Goal: Information Seeking & Learning: Compare options

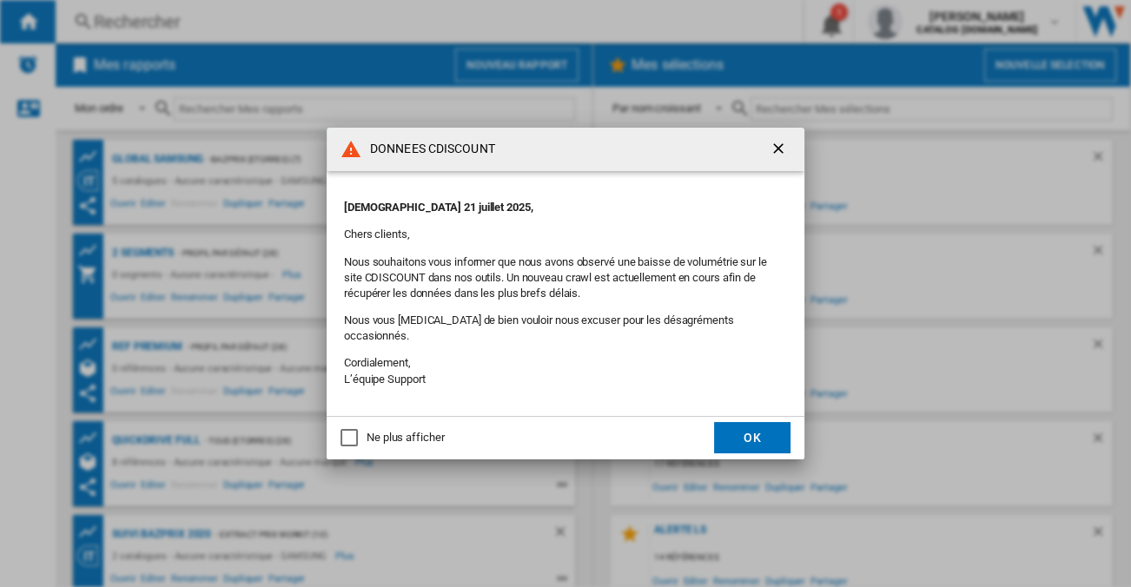
click at [764, 433] on button "OK" at bounding box center [752, 437] width 76 height 31
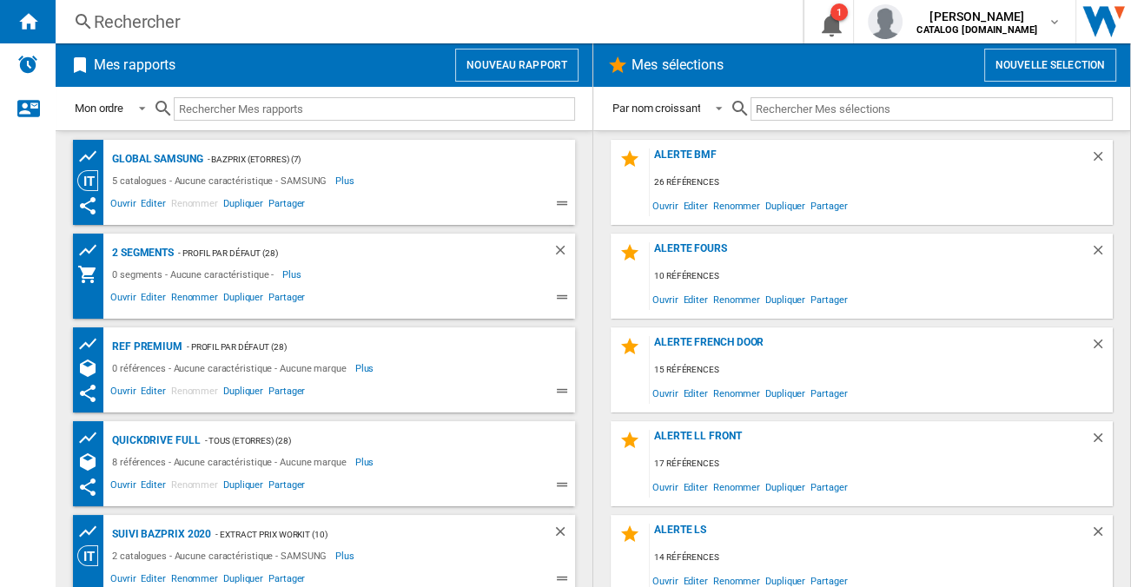
click at [255, 24] on div "Rechercher" at bounding box center [426, 22] width 664 height 24
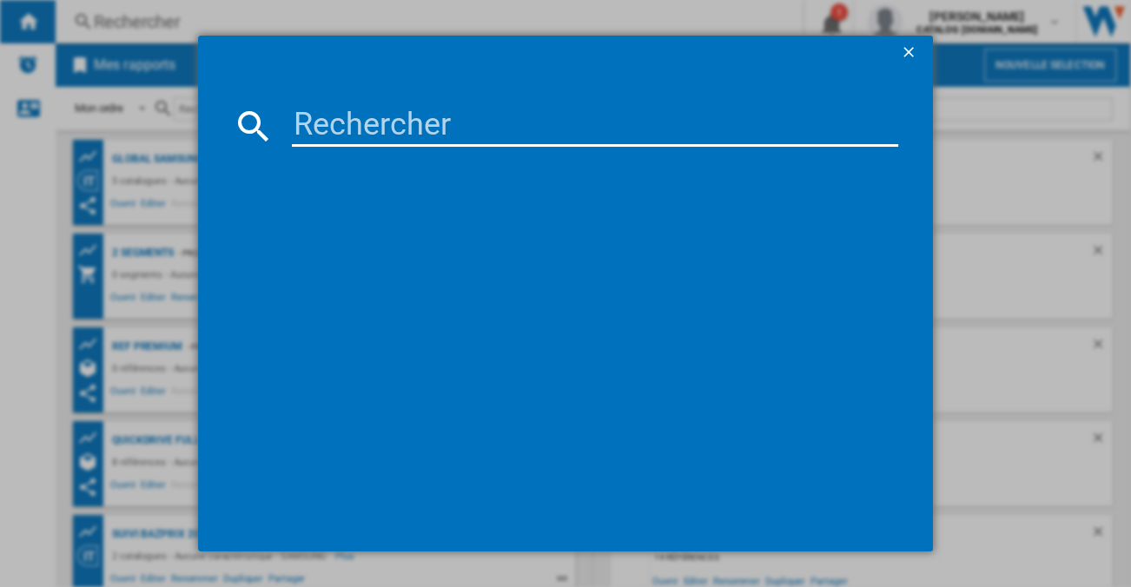
click at [416, 137] on input at bounding box center [595, 126] width 606 height 42
paste input "RH69CG895DS9EF"
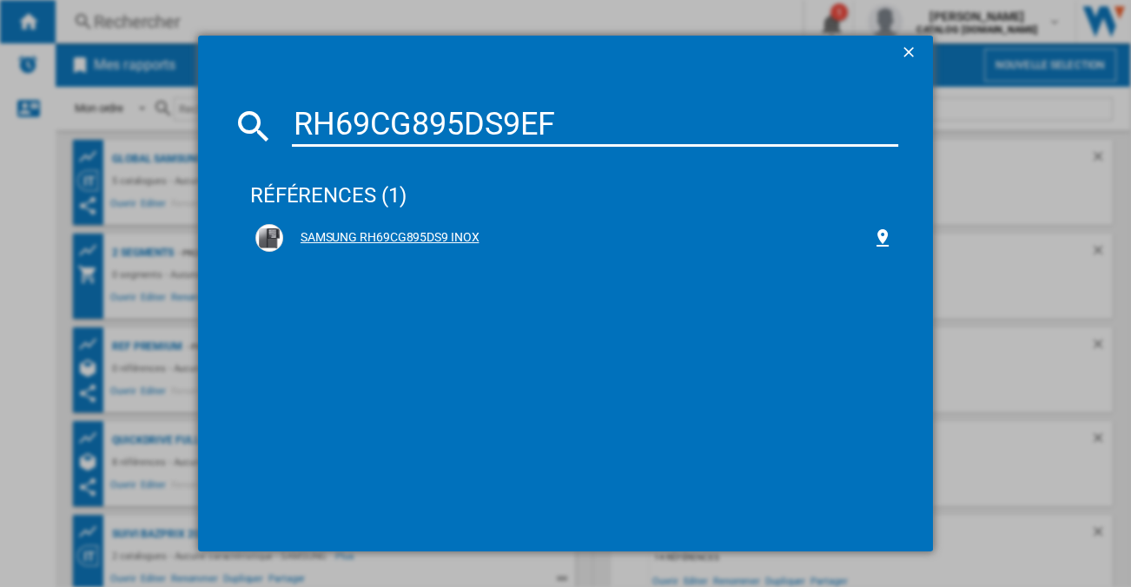
type input "RH69CG895DS9EF"
click at [455, 230] on div "SAMSUNG RH69CG895DS9 INOX" at bounding box center [577, 237] width 589 height 17
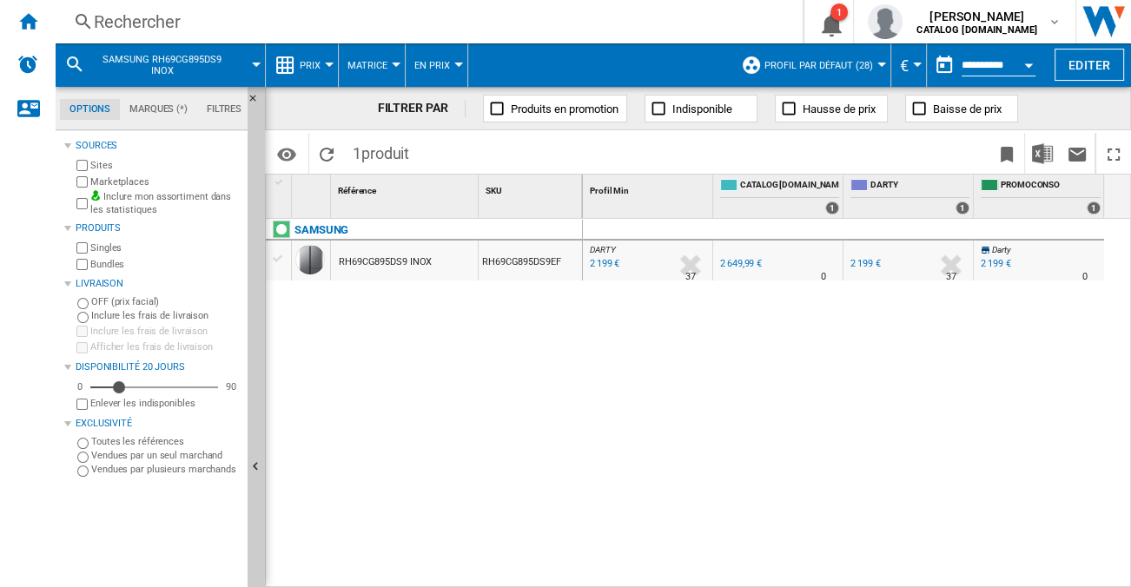
click at [307, 56] on button "Prix" at bounding box center [315, 64] width 30 height 43
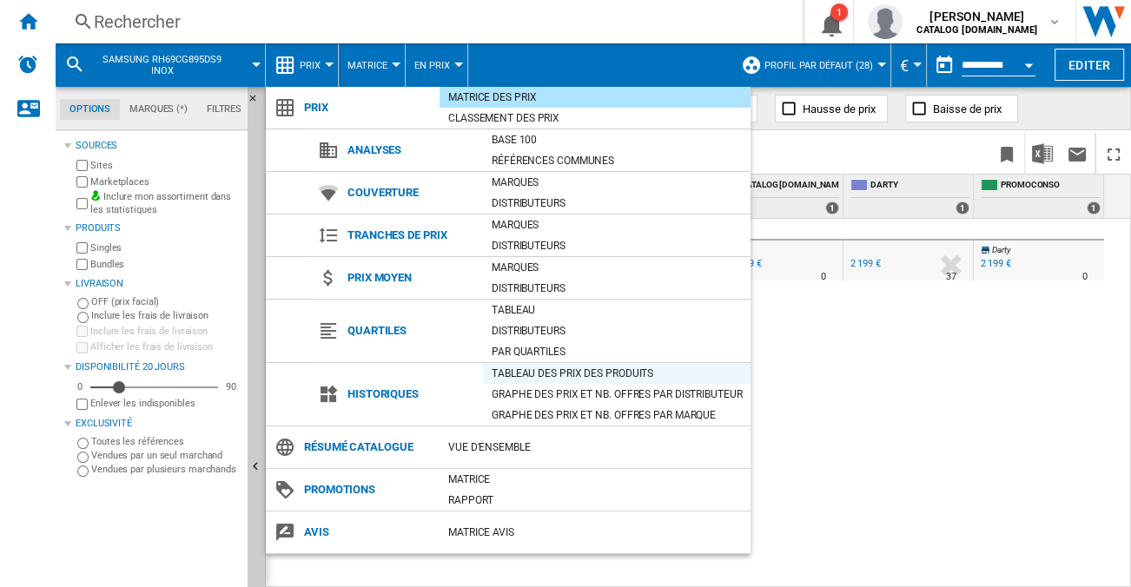
click at [524, 366] on div "Tableau des prix des produits" at bounding box center [617, 373] width 268 height 17
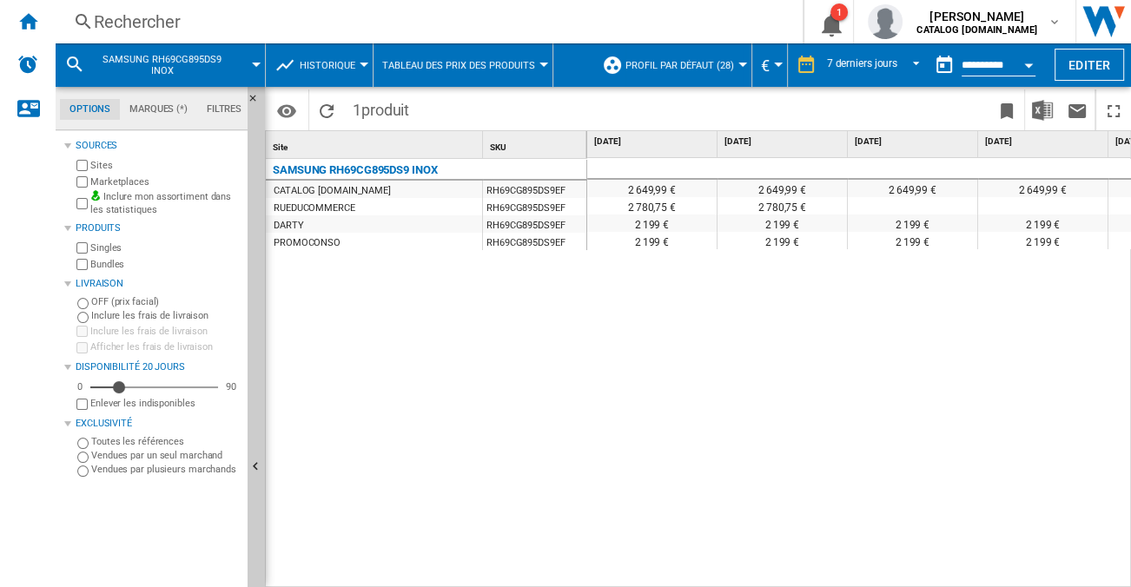
click at [311, 73] on button "Historique" at bounding box center [332, 64] width 64 height 43
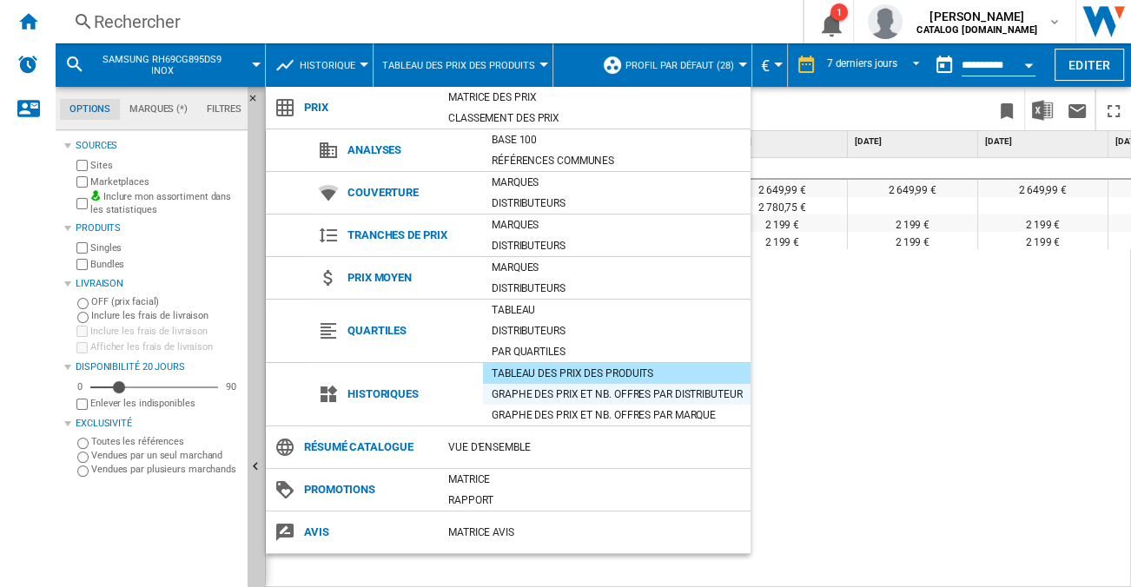
click at [606, 392] on div "Graphe des prix et nb. offres par distributeur" at bounding box center [617, 394] width 268 height 17
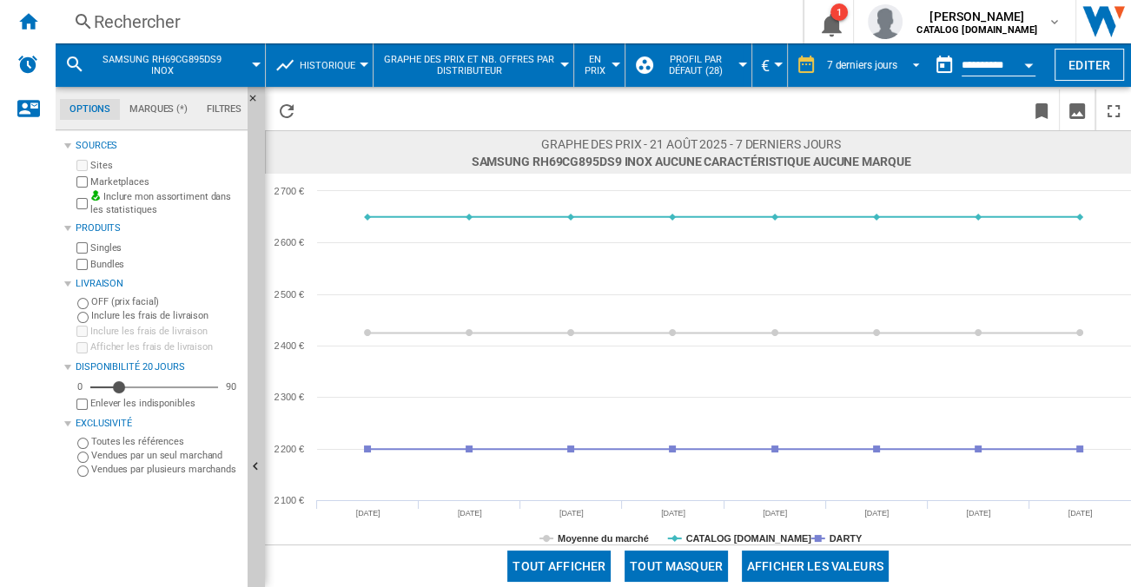
click at [906, 62] on span "REPORTS.WIZARD.STEPS.REPORT.STEPS.REPORT_OPTIONS.PERIOD: 7 derniers jours" at bounding box center [911, 64] width 21 height 16
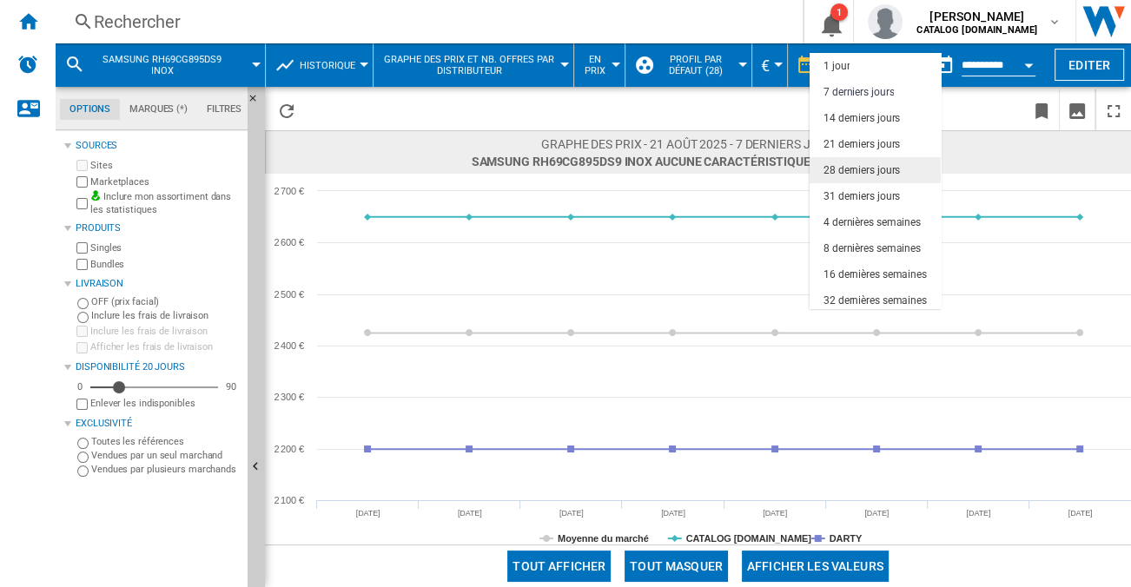
scroll to position [26, 0]
click at [877, 220] on div "8 dernières semaines" at bounding box center [872, 222] width 97 height 15
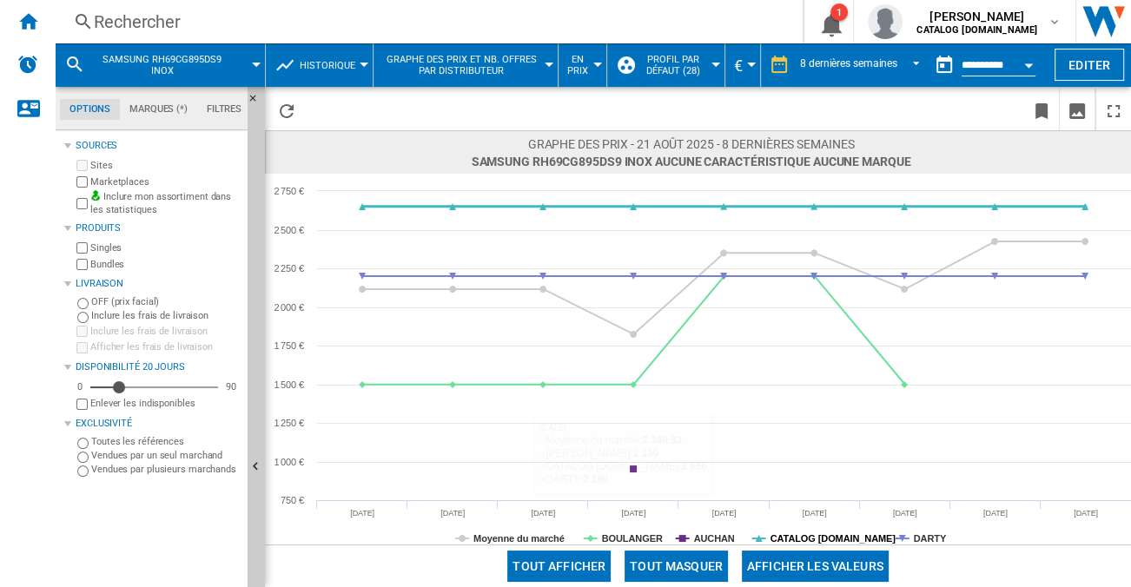
click at [803, 535] on tspan "CATALOG [DOMAIN_NAME]" at bounding box center [834, 538] width 126 height 10
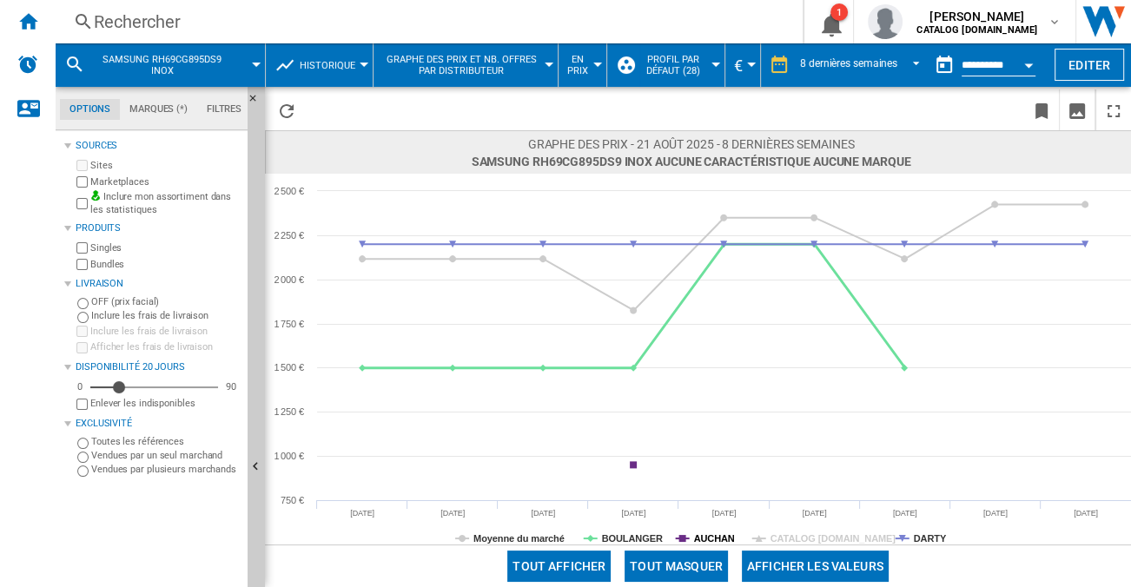
click at [699, 534] on tspan "AUCHAN" at bounding box center [714, 538] width 41 height 10
click at [527, 535] on tspan "Moyenne du marché" at bounding box center [518, 538] width 91 height 10
click at [281, 30] on div "Rechercher" at bounding box center [426, 22] width 664 height 24
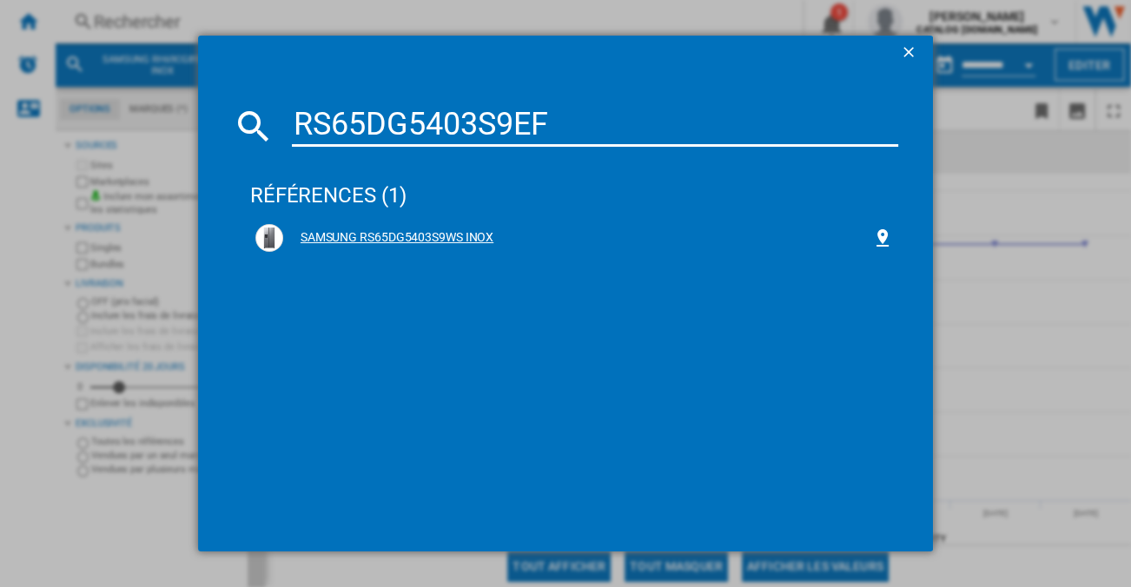
type input "RS65DG5403S9EF"
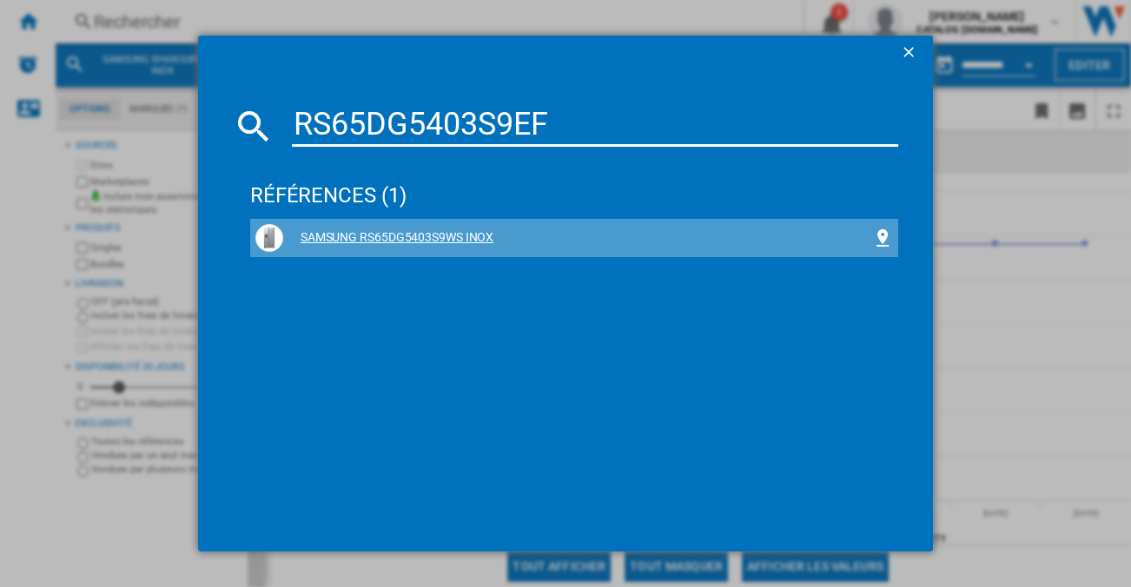
click at [475, 229] on div "SAMSUNG RS65DG5403S9WS INOX" at bounding box center [577, 237] width 589 height 17
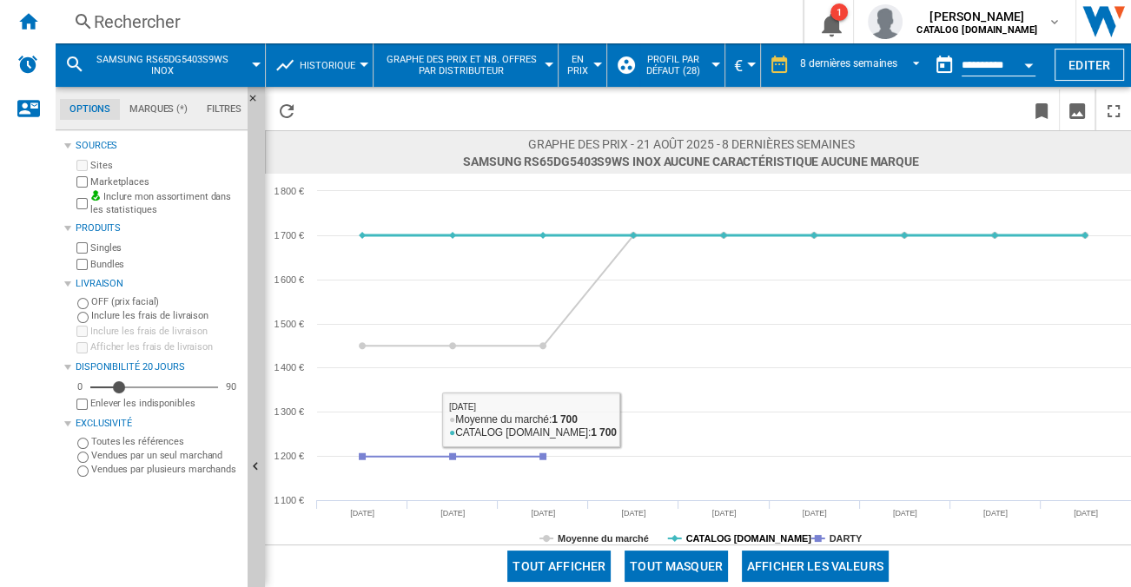
click at [703, 536] on tspan "CATALOG [DOMAIN_NAME]" at bounding box center [749, 538] width 126 height 10
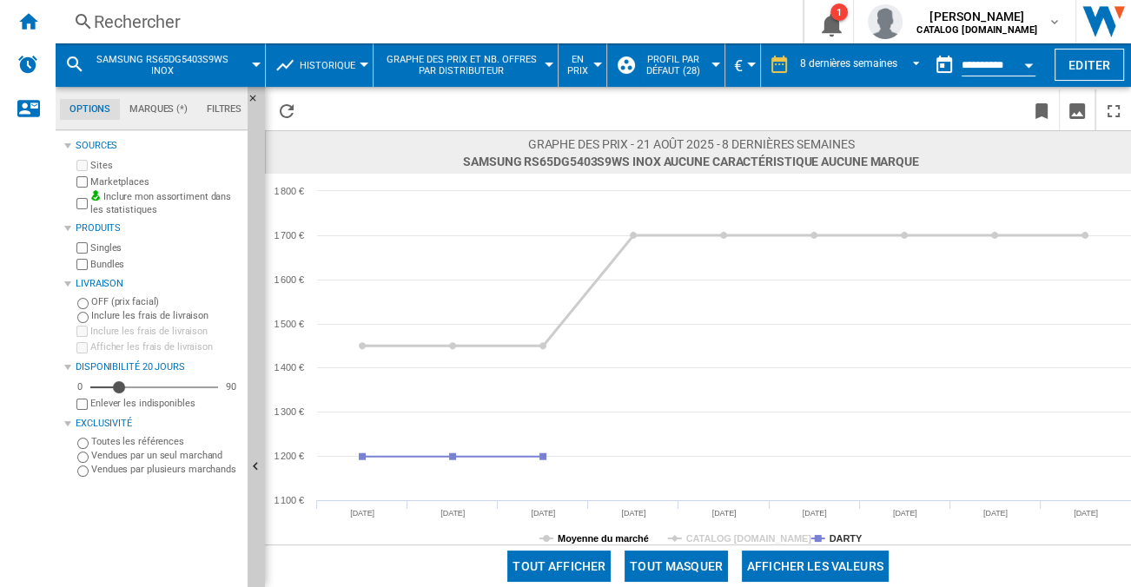
click at [618, 536] on tspan "Moyenne du marché" at bounding box center [603, 538] width 91 height 10
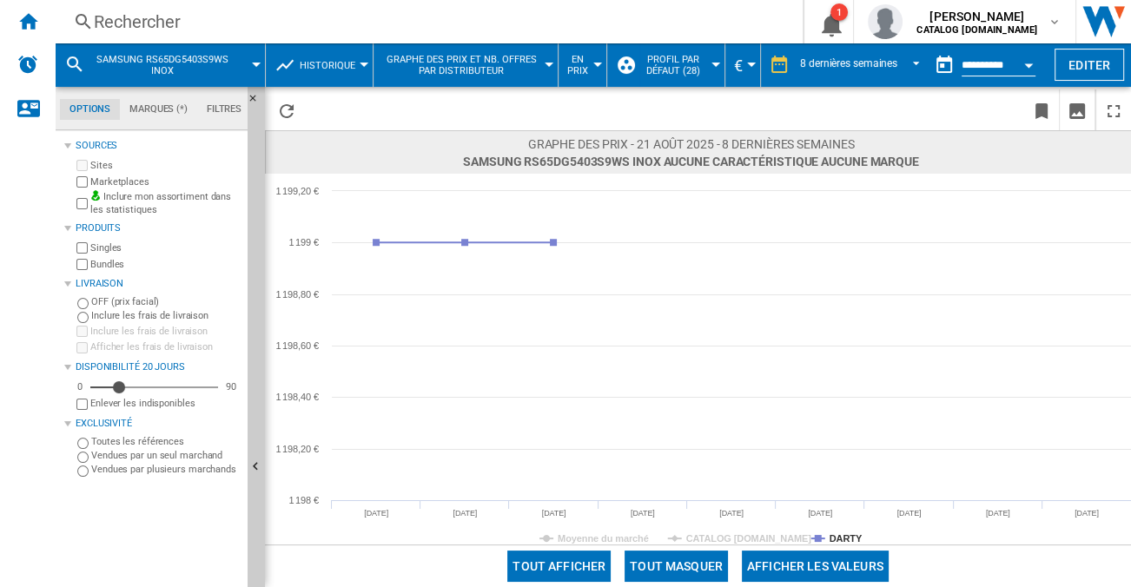
click at [186, 23] on div "Rechercher" at bounding box center [426, 22] width 664 height 24
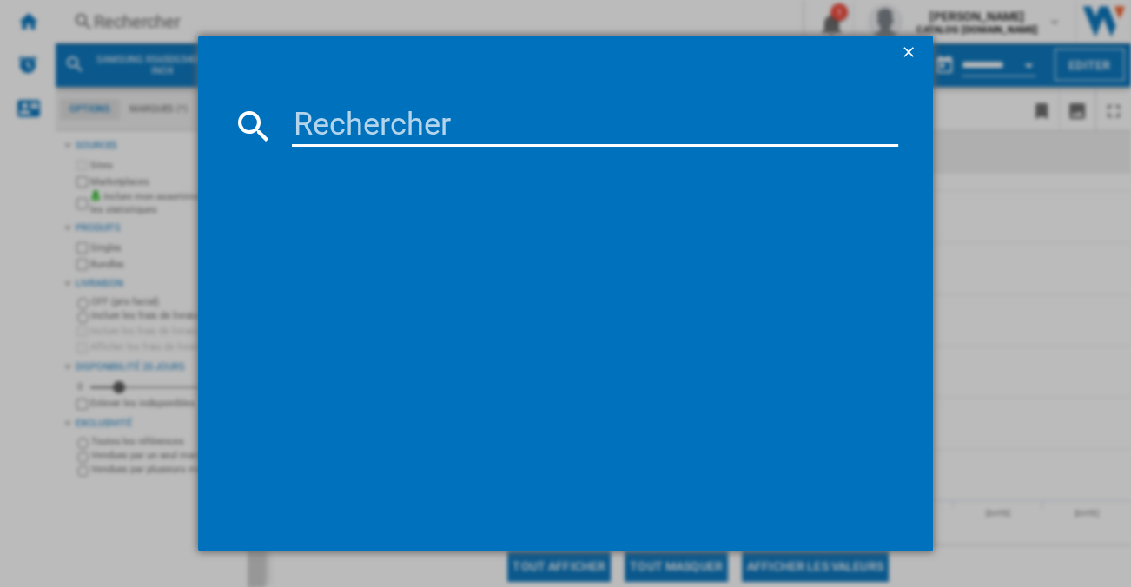
click at [431, 136] on input at bounding box center [595, 126] width 606 height 42
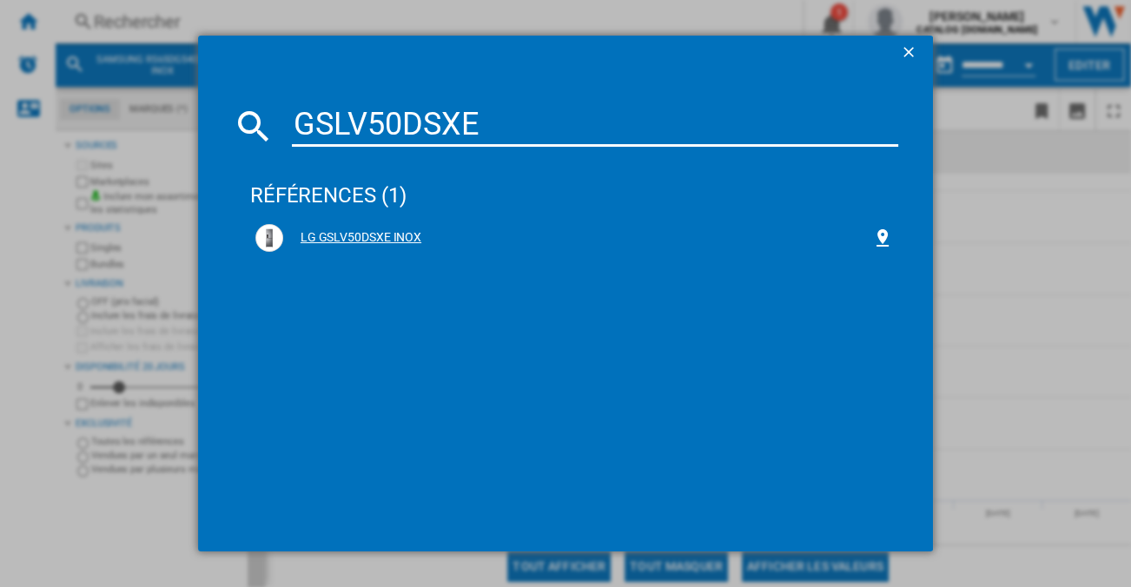
type input "GSLV50DSXE"
click at [374, 230] on div "LG GSLV50DSXE INOX" at bounding box center [577, 237] width 589 height 17
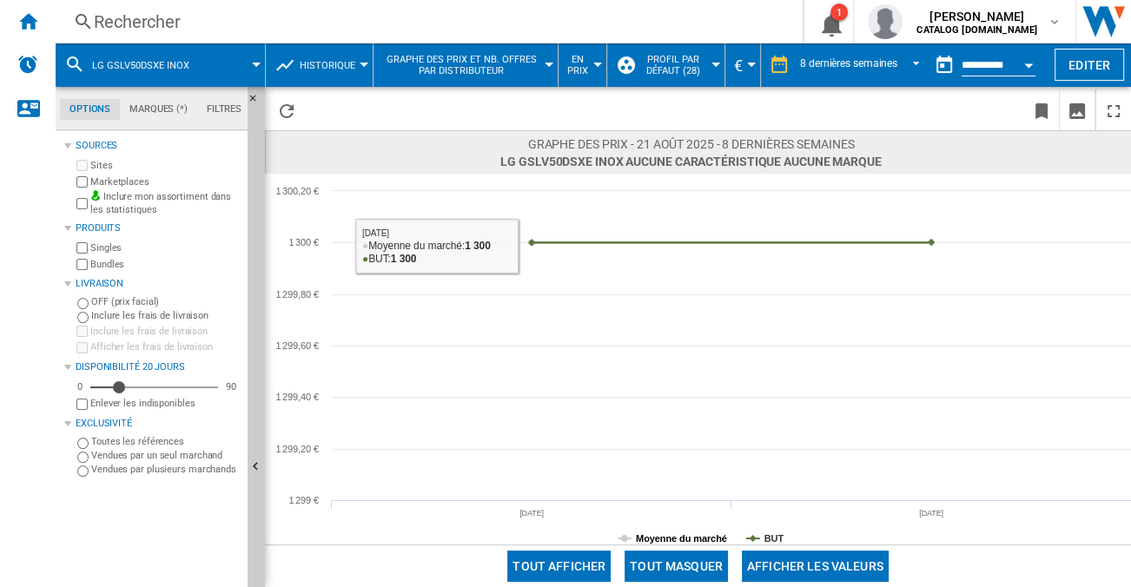
click at [688, 538] on tspan "Moyenne du marché" at bounding box center [681, 538] width 91 height 10
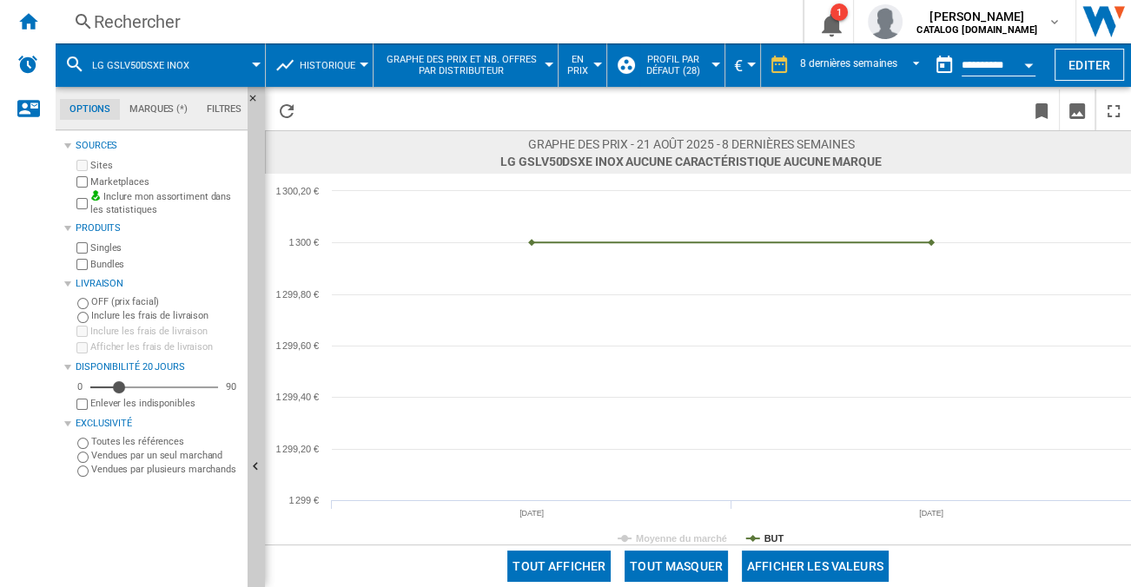
click at [246, 31] on div "Rechercher" at bounding box center [426, 22] width 664 height 24
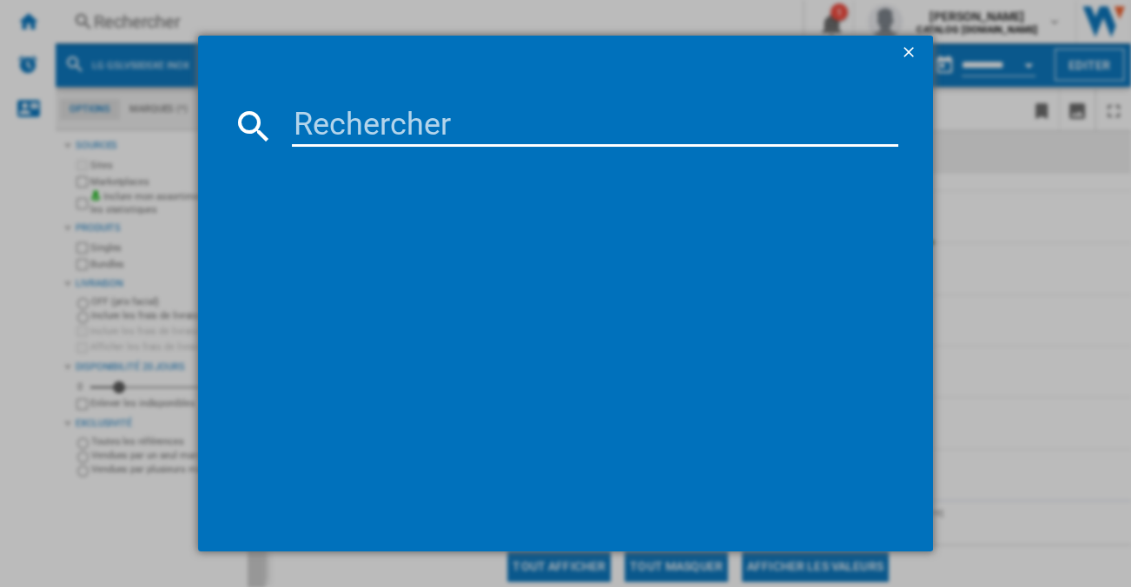
click at [375, 130] on input at bounding box center [595, 126] width 606 height 42
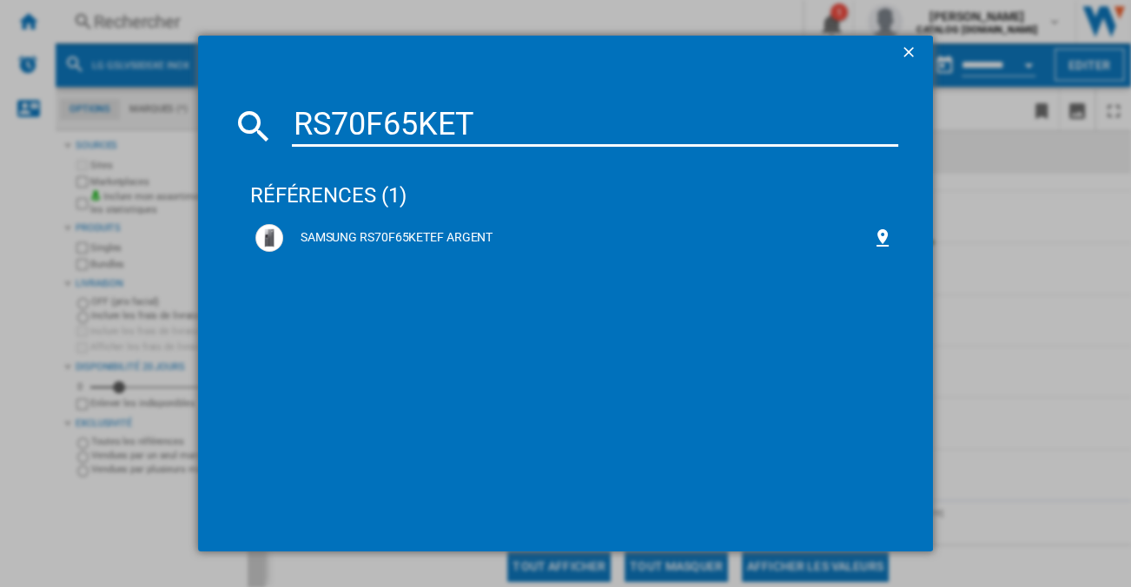
type input "RS70F65KET"
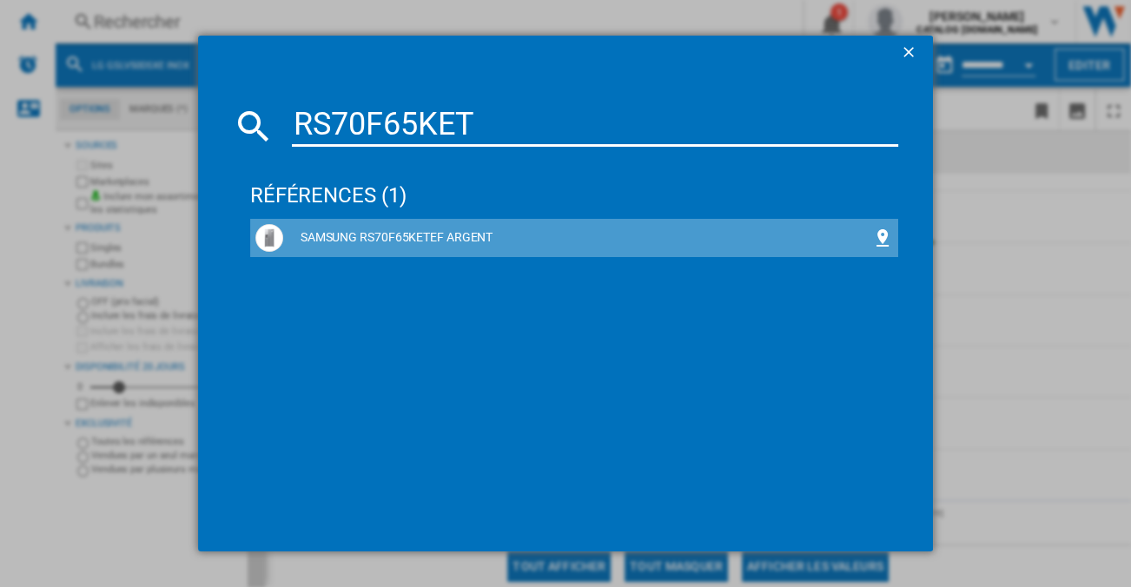
click at [430, 235] on div "SAMSUNG RS70F65KETEF ARGENT" at bounding box center [577, 237] width 589 height 17
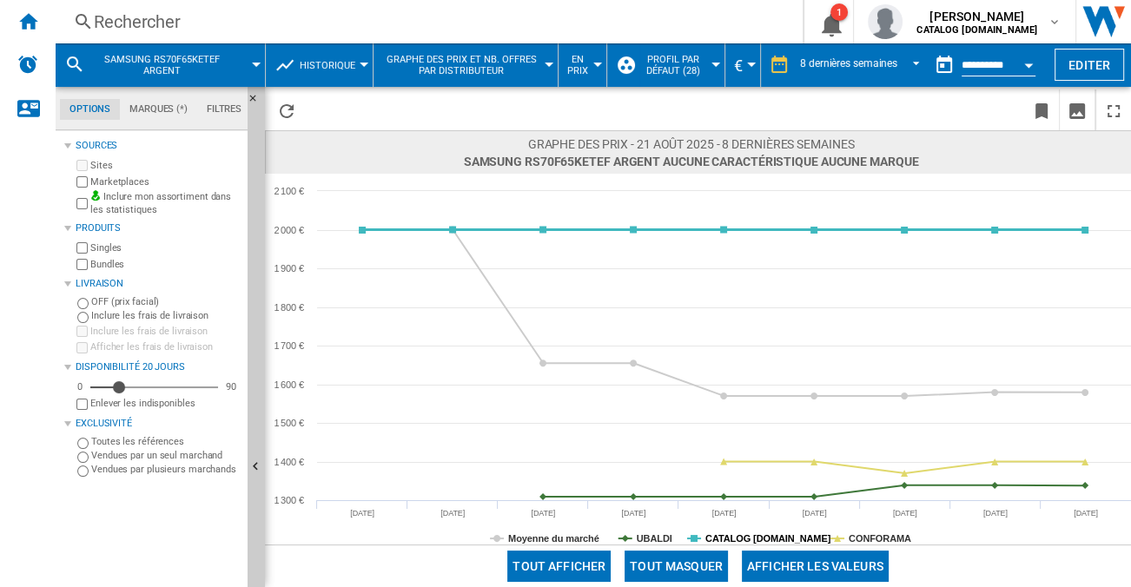
click at [776, 534] on tspan "CATALOG [DOMAIN_NAME]" at bounding box center [768, 538] width 126 height 10
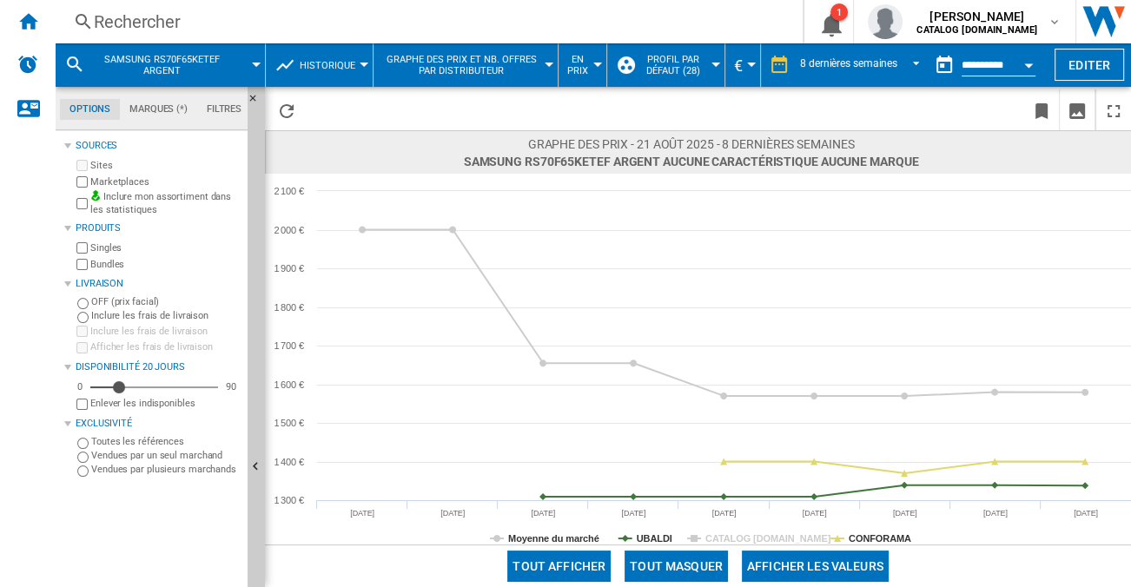
click at [662, 530] on rect at bounding box center [698, 359] width 866 height 371
click at [660, 535] on tspan "UBALDI" at bounding box center [655, 538] width 36 height 10
click at [592, 533] on tspan "Moyenne du marché" at bounding box center [553, 538] width 91 height 10
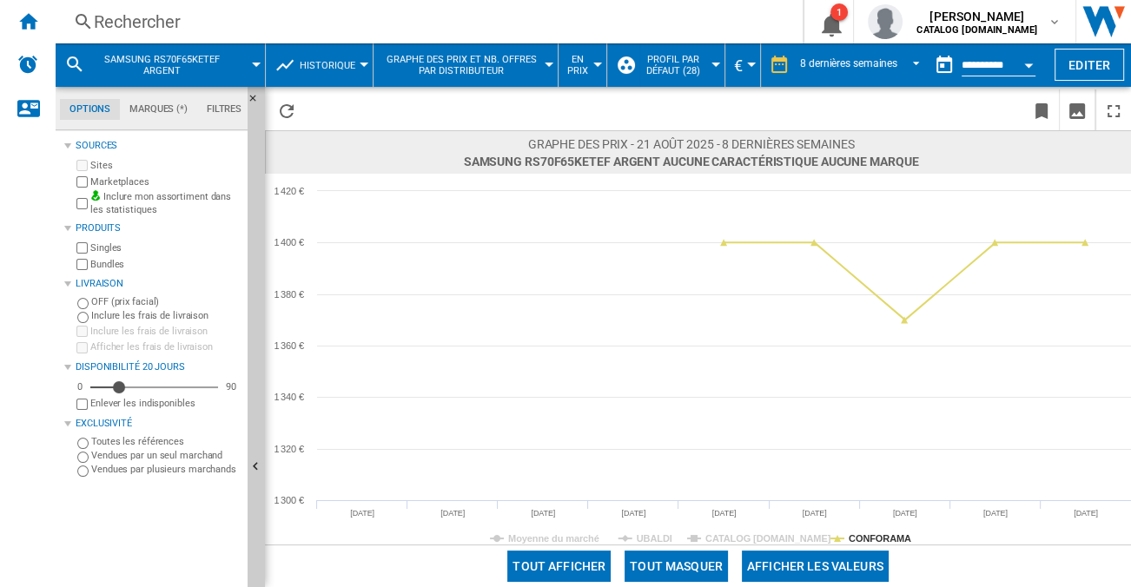
click at [206, 10] on div "Rechercher" at bounding box center [426, 22] width 664 height 24
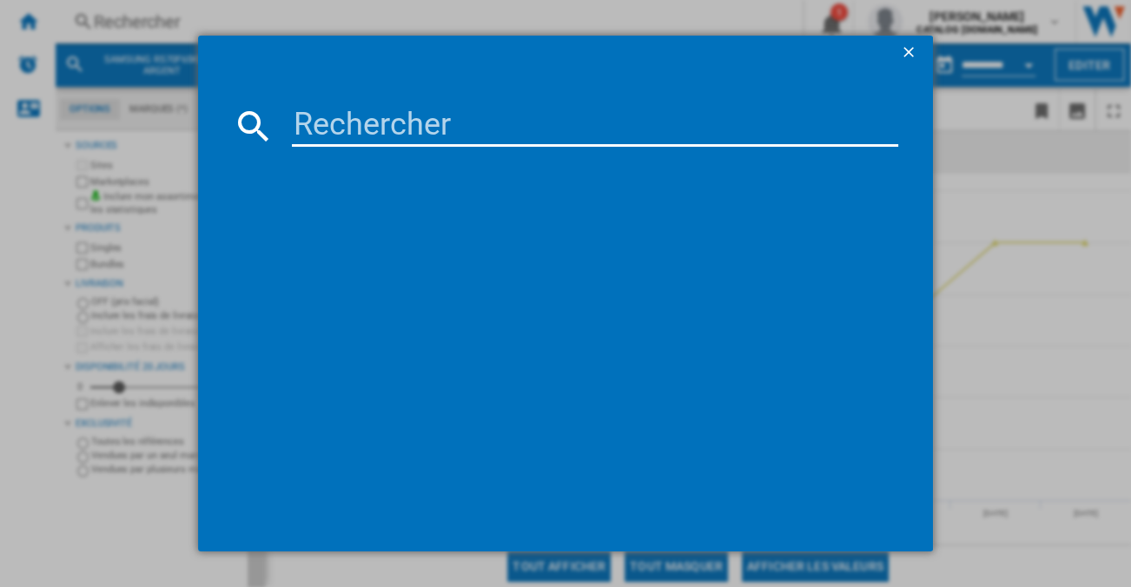
click at [388, 126] on input at bounding box center [595, 126] width 606 height 42
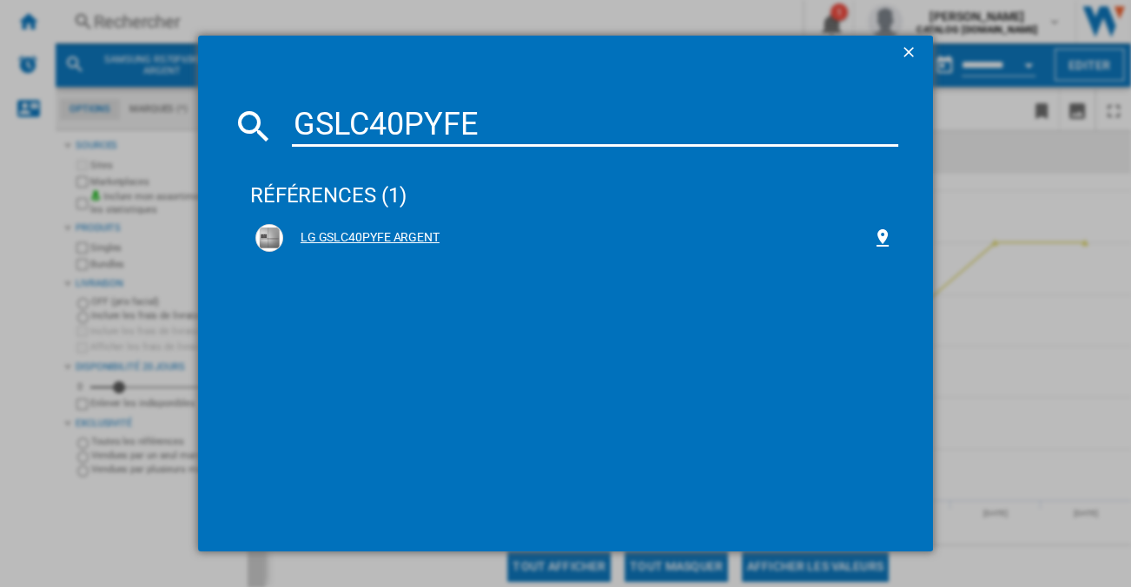
type input "GSLC40PYFE"
click at [400, 235] on div "LG GSLC40PYFE ARGENT" at bounding box center [577, 237] width 589 height 17
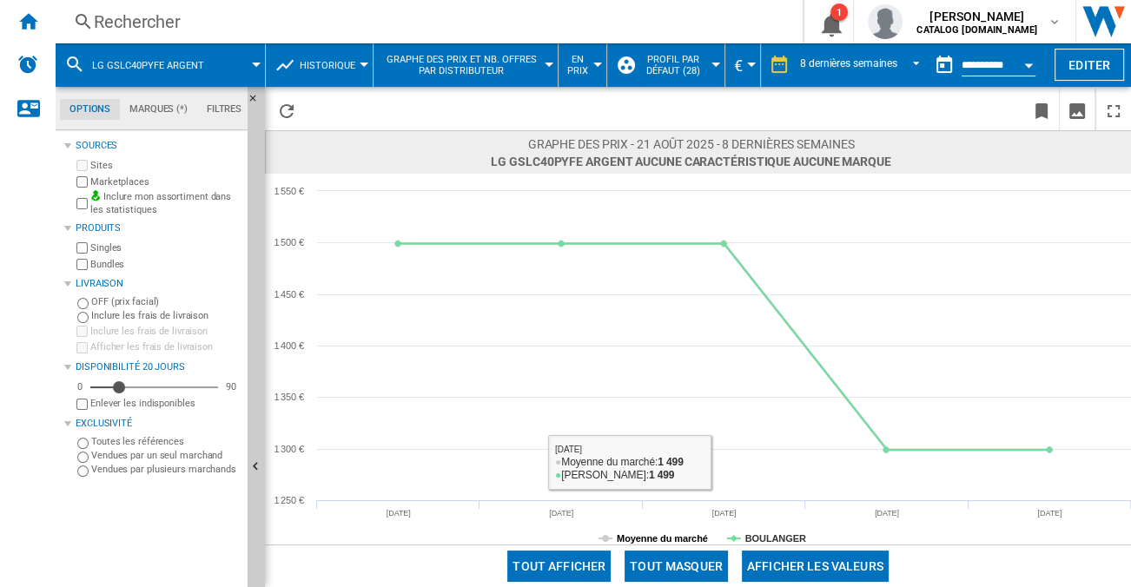
click at [669, 539] on tspan "Moyenne du marché" at bounding box center [662, 538] width 91 height 10
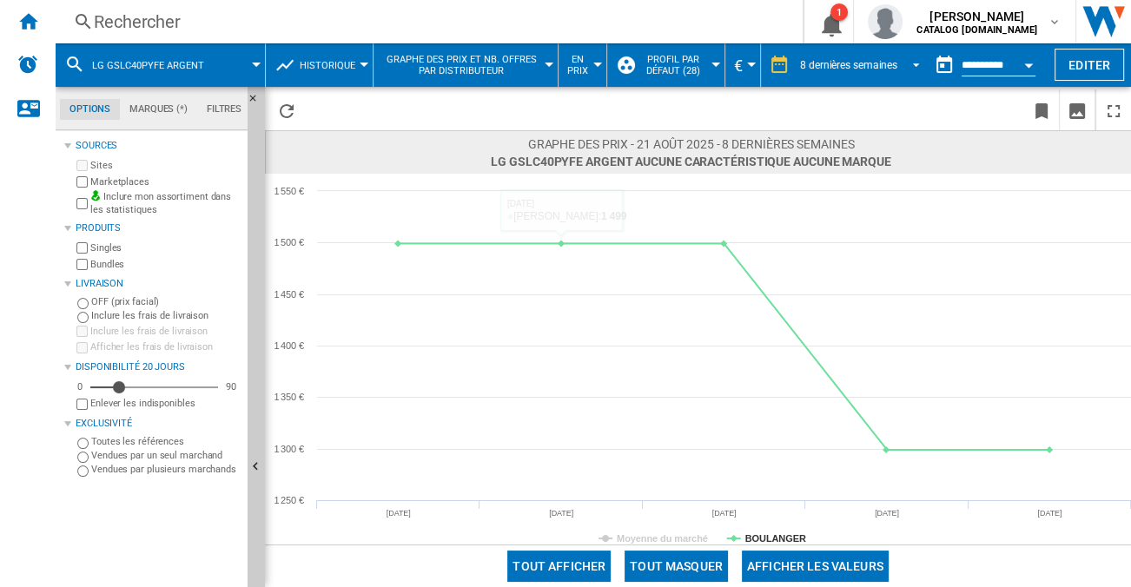
click at [863, 69] on div "8 dernières semaines" at bounding box center [848, 65] width 97 height 12
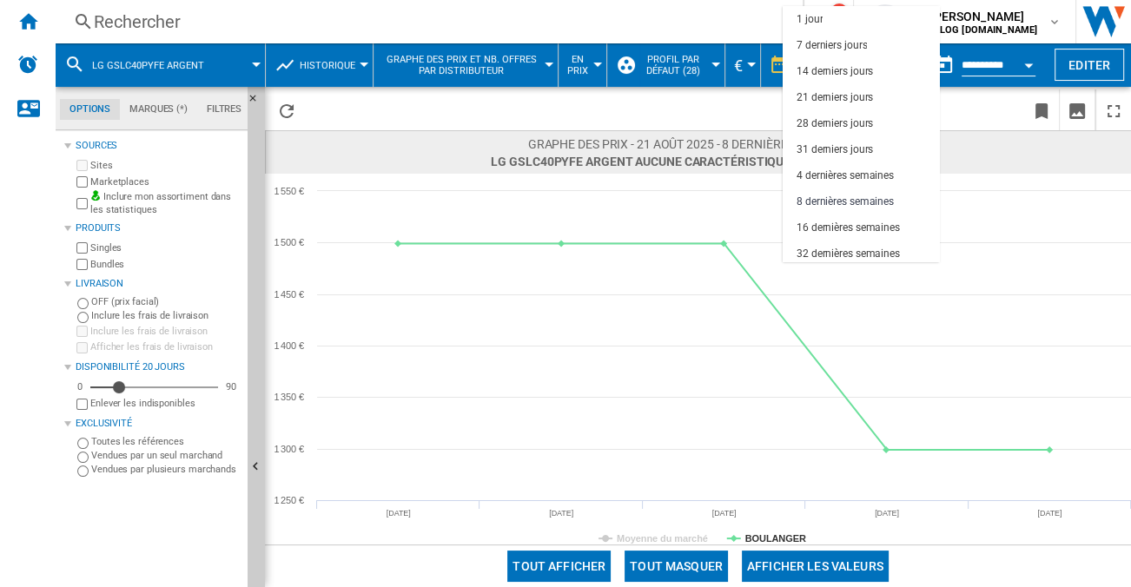
scroll to position [109, 0]
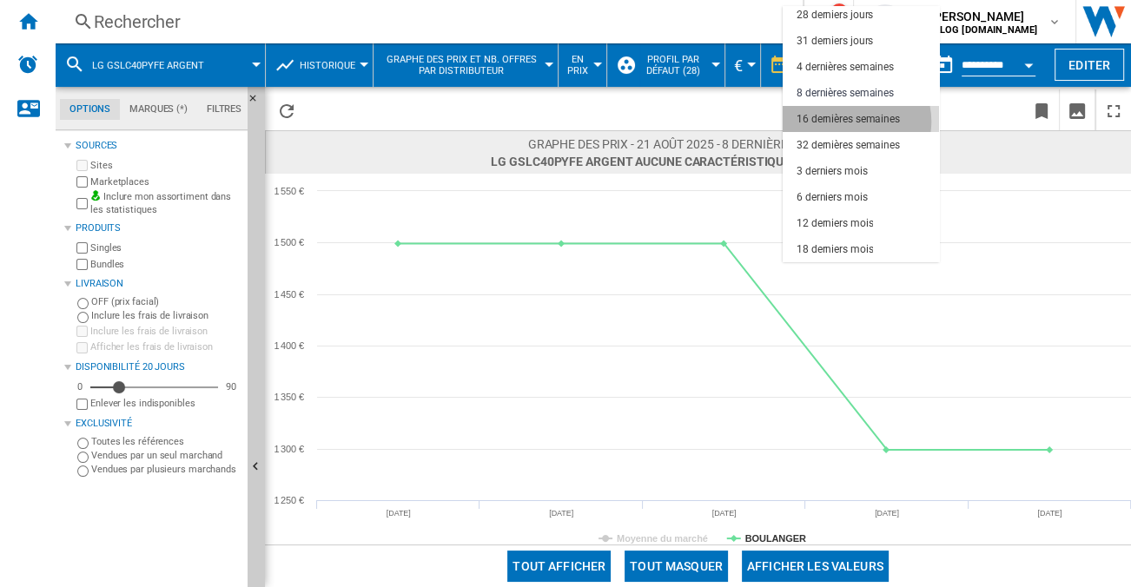
click at [851, 121] on div "16 dernières semaines" at bounding box center [848, 119] width 103 height 15
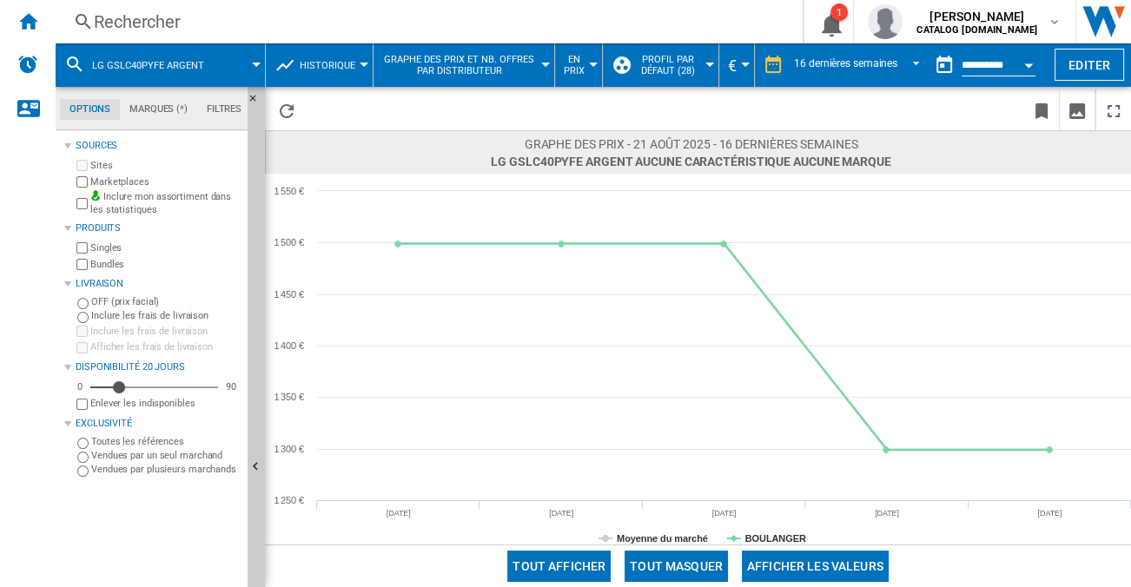
click at [639, 527] on rect at bounding box center [698, 359] width 866 height 371
click at [638, 530] on rect at bounding box center [698, 359] width 866 height 371
click at [638, 533] on tspan "Moyenne du marché" at bounding box center [662, 538] width 91 height 10
click at [273, 22] on div "Rechercher" at bounding box center [426, 22] width 664 height 24
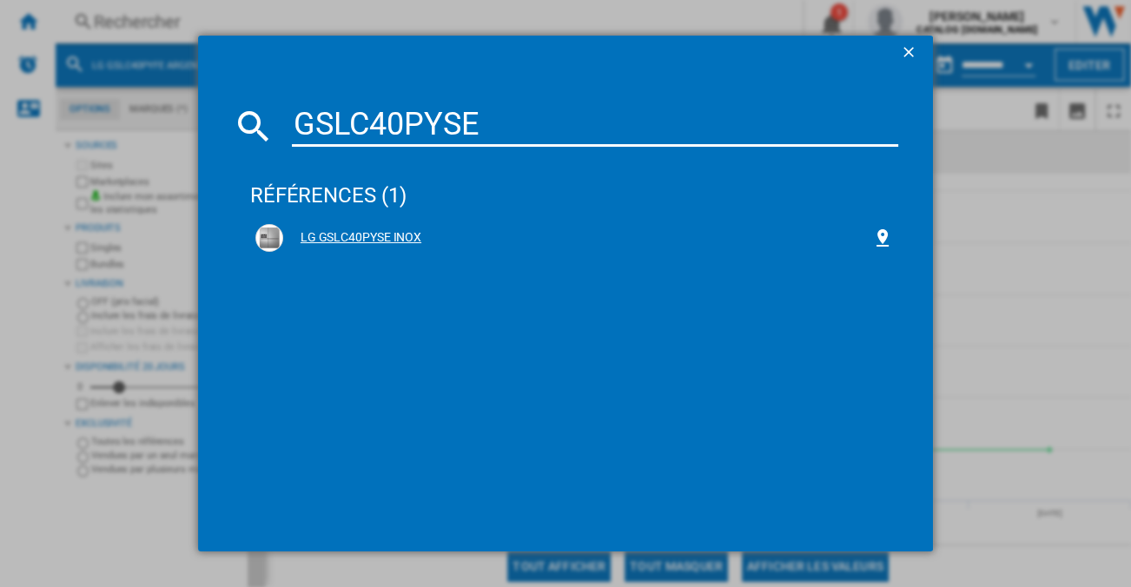
type input "GSLC40PYSE"
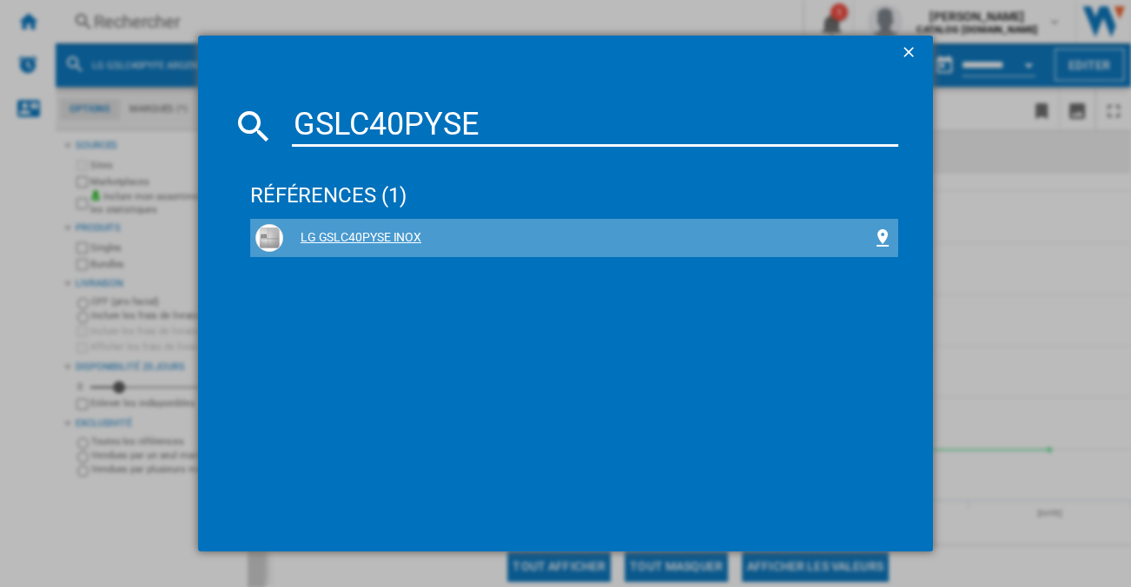
click at [402, 231] on div "LG GSLC40PYSE INOX" at bounding box center [577, 237] width 589 height 17
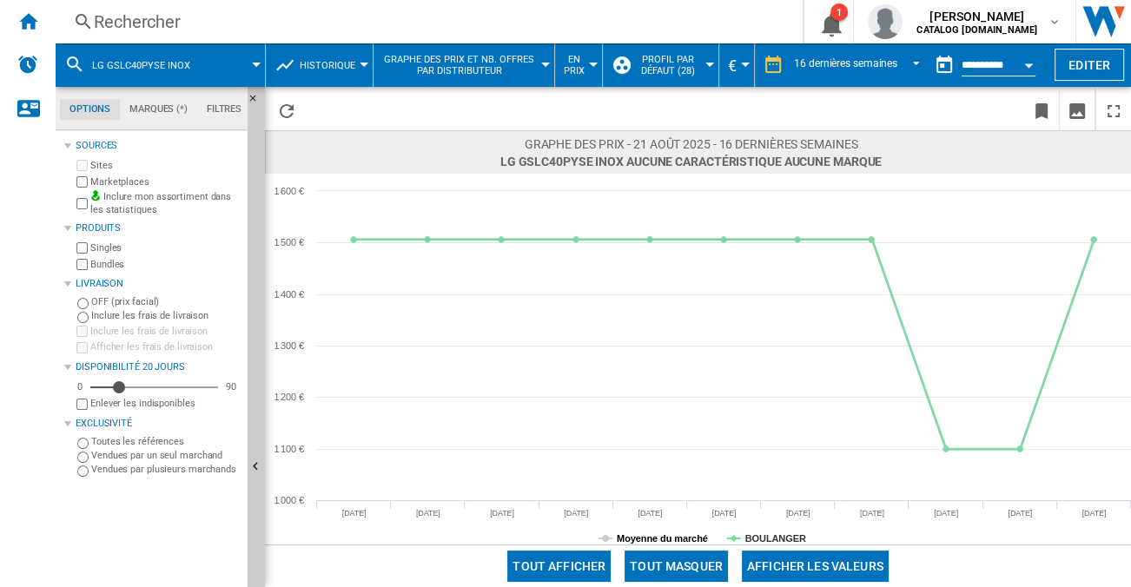
click at [693, 543] on tspan "Moyenne du marché" at bounding box center [662, 538] width 91 height 10
click at [816, 67] on div "16 dernières semaines" at bounding box center [845, 65] width 103 height 12
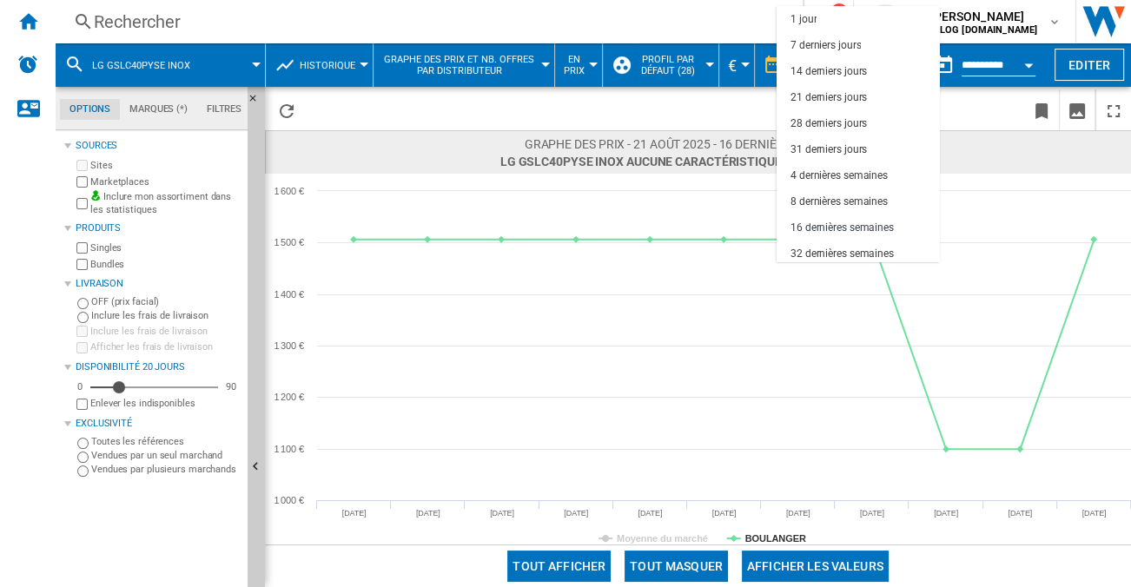
scroll to position [109, 0]
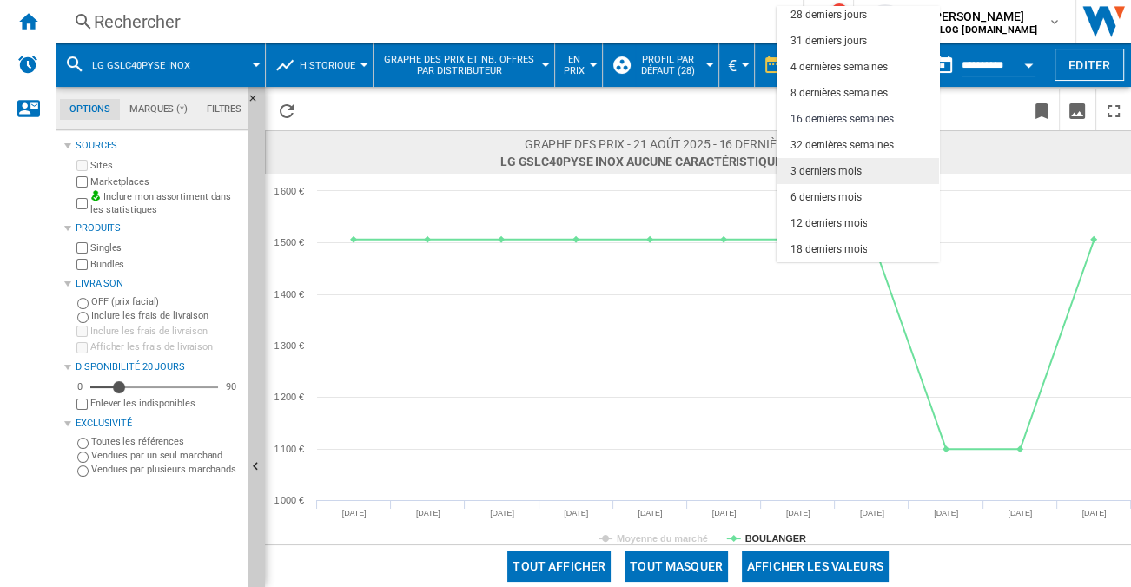
click at [835, 169] on div "3 derniers mois" at bounding box center [826, 171] width 71 height 15
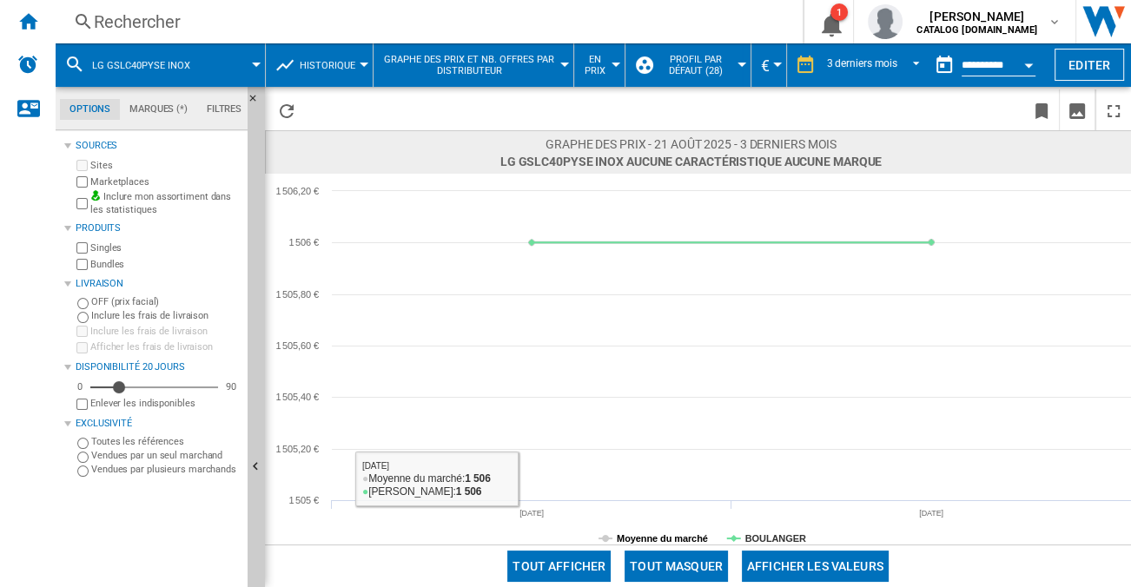
click at [632, 534] on tspan "Moyenne du marché" at bounding box center [662, 538] width 91 height 10
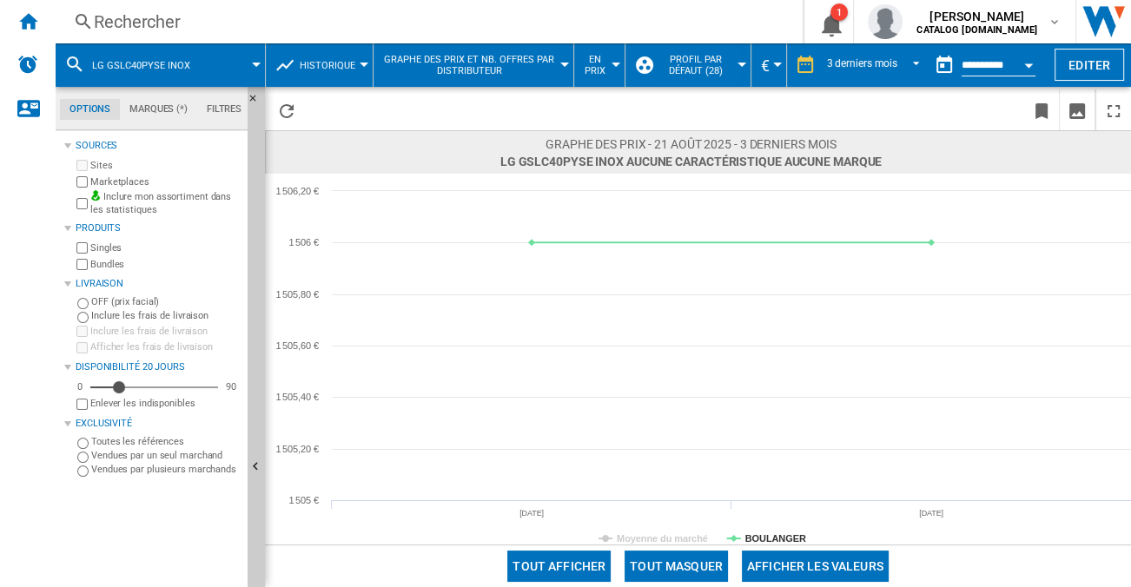
click at [208, 17] on div "Rechercher" at bounding box center [426, 22] width 664 height 24
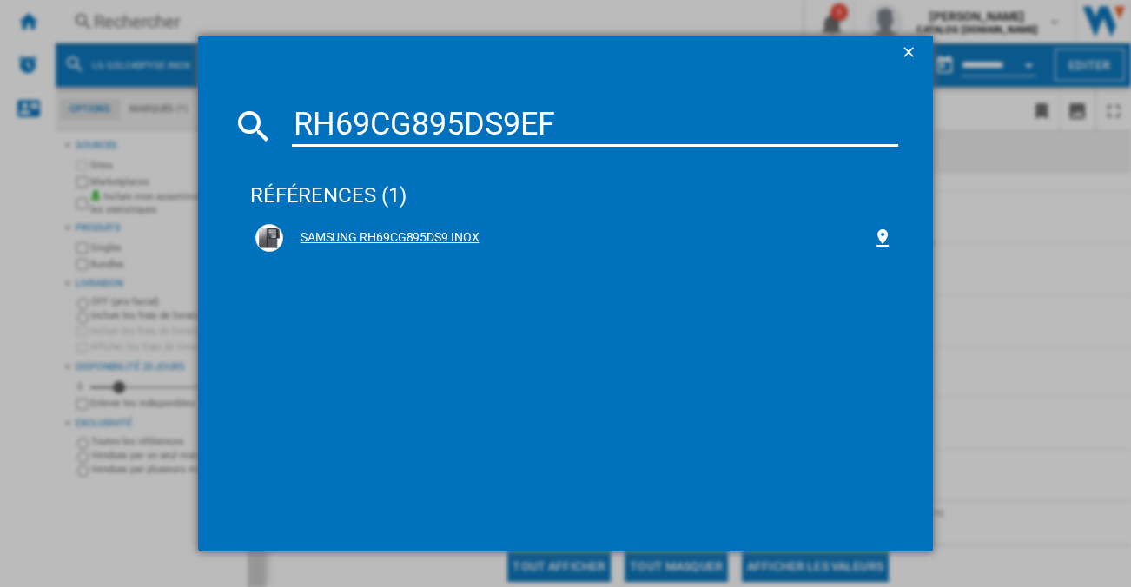
type input "RH69CG895DS9EF"
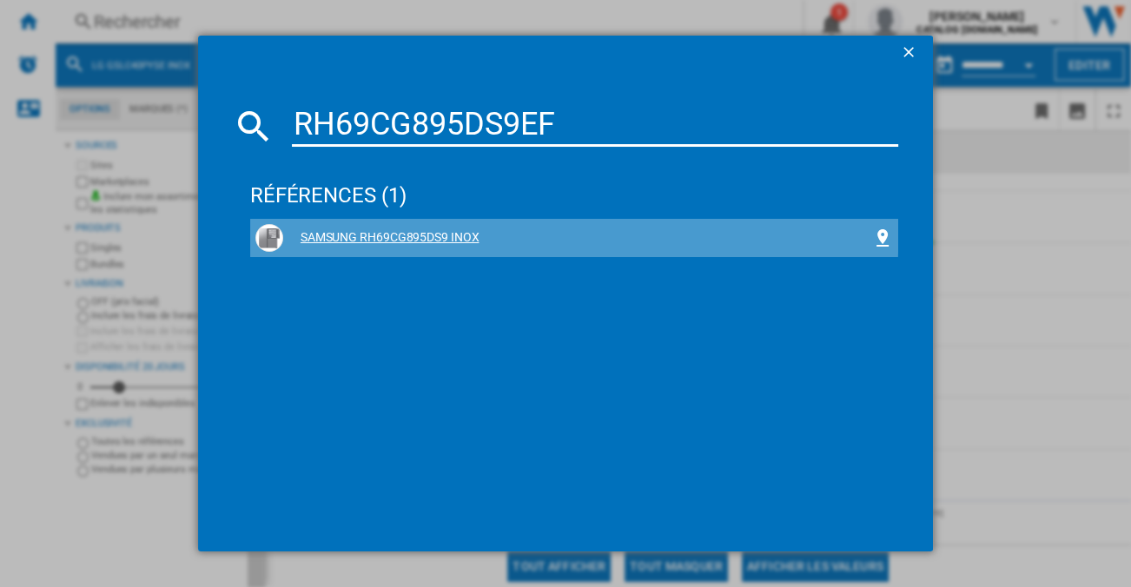
click at [462, 233] on div "SAMSUNG RH69CG895DS9 INOX" at bounding box center [577, 237] width 589 height 17
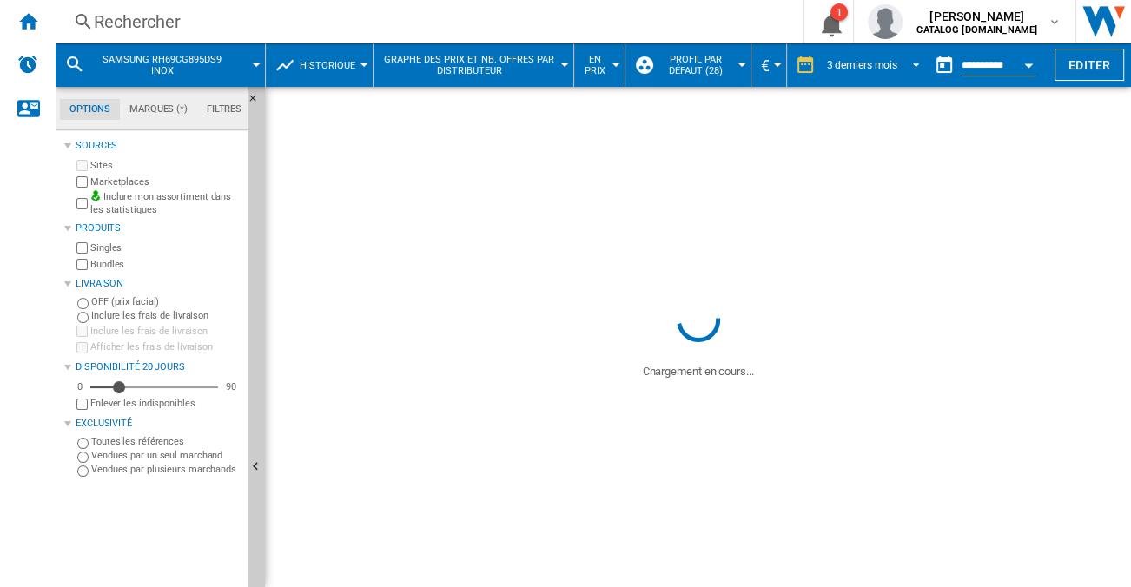
click at [877, 68] on div "3 derniers mois" at bounding box center [861, 65] width 71 height 12
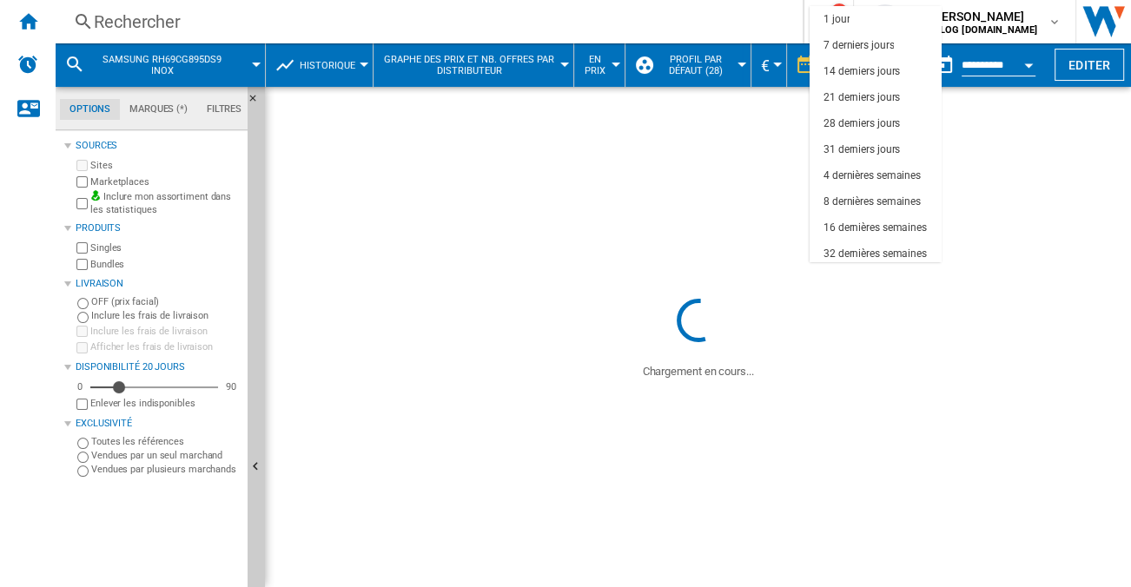
scroll to position [109, 0]
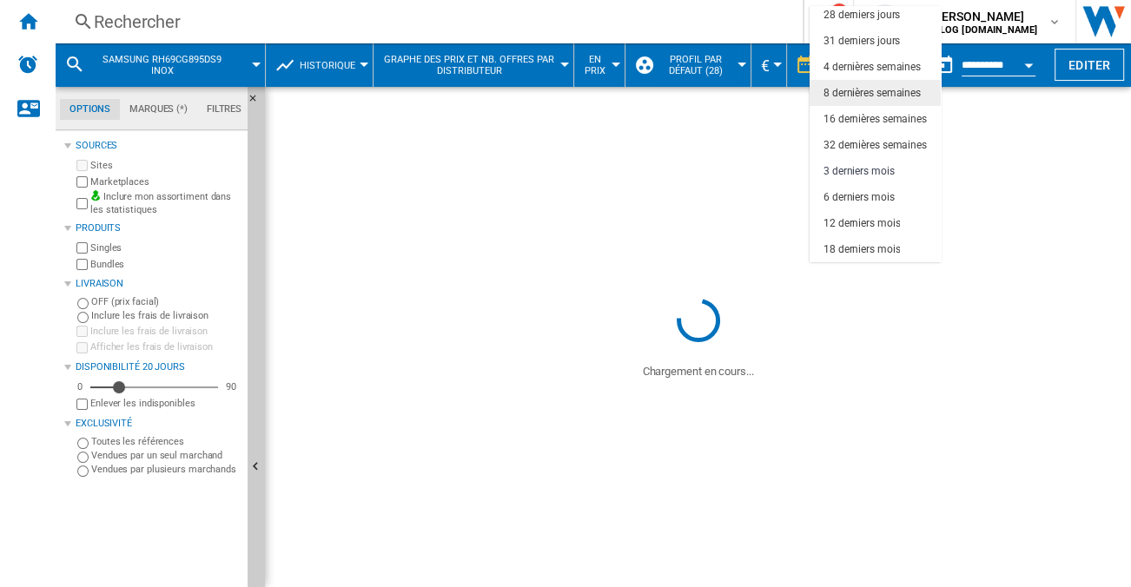
click at [856, 98] on div "8 dernières semaines" at bounding box center [872, 93] width 97 height 15
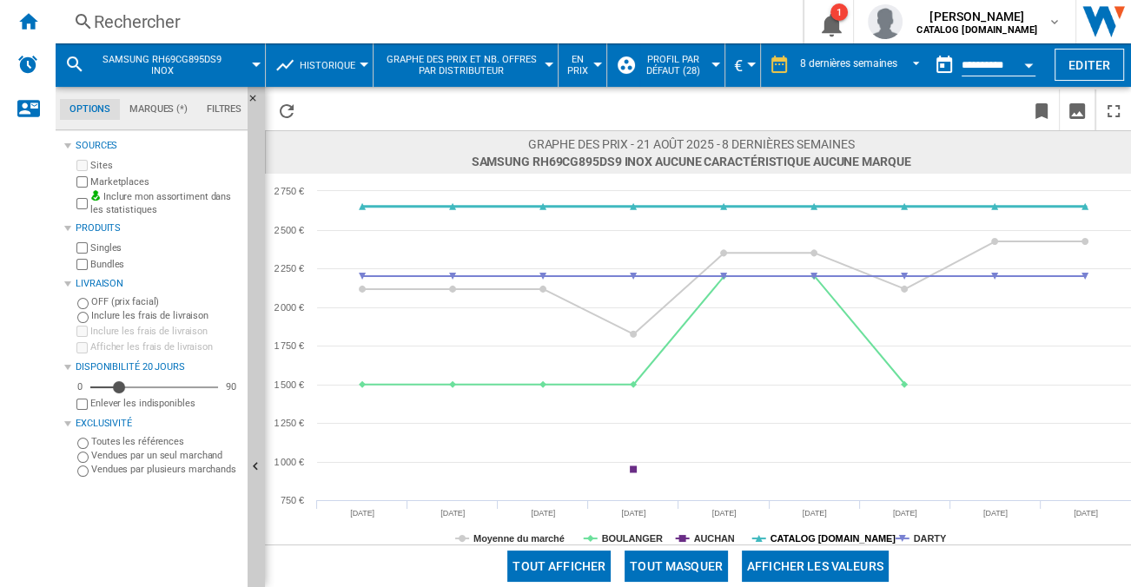
click at [828, 539] on tspan "CATALOG [DOMAIN_NAME]" at bounding box center [834, 538] width 126 height 10
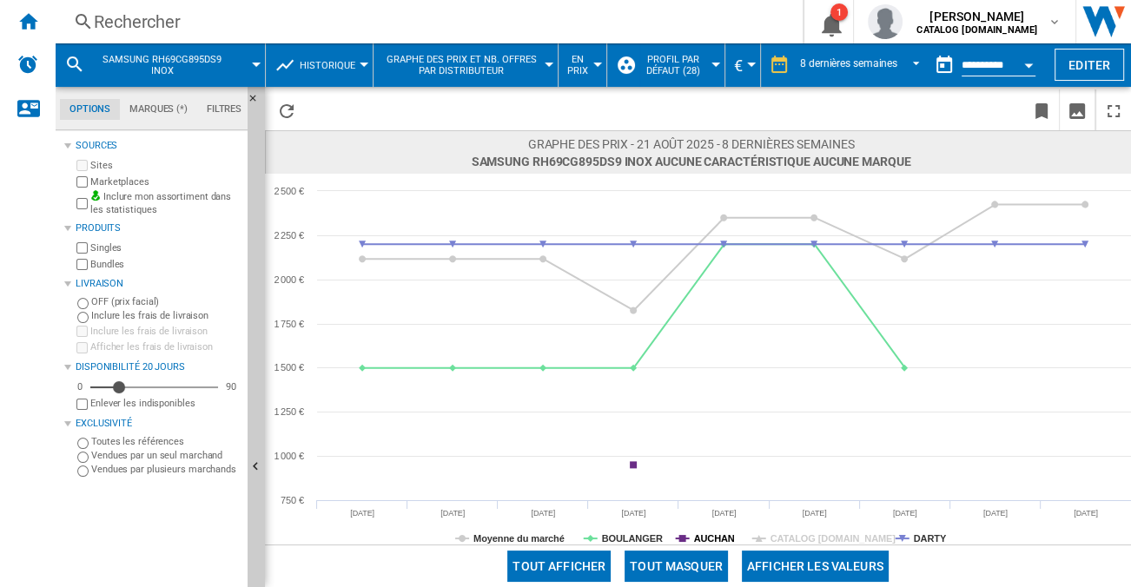
click at [708, 533] on tspan "AUCHAN" at bounding box center [714, 538] width 41 height 10
click at [552, 530] on rect at bounding box center [698, 359] width 866 height 371
click at [552, 537] on tspan "Moyenne du marché" at bounding box center [518, 538] width 91 height 10
click at [239, 24] on div "Rechercher" at bounding box center [426, 22] width 664 height 24
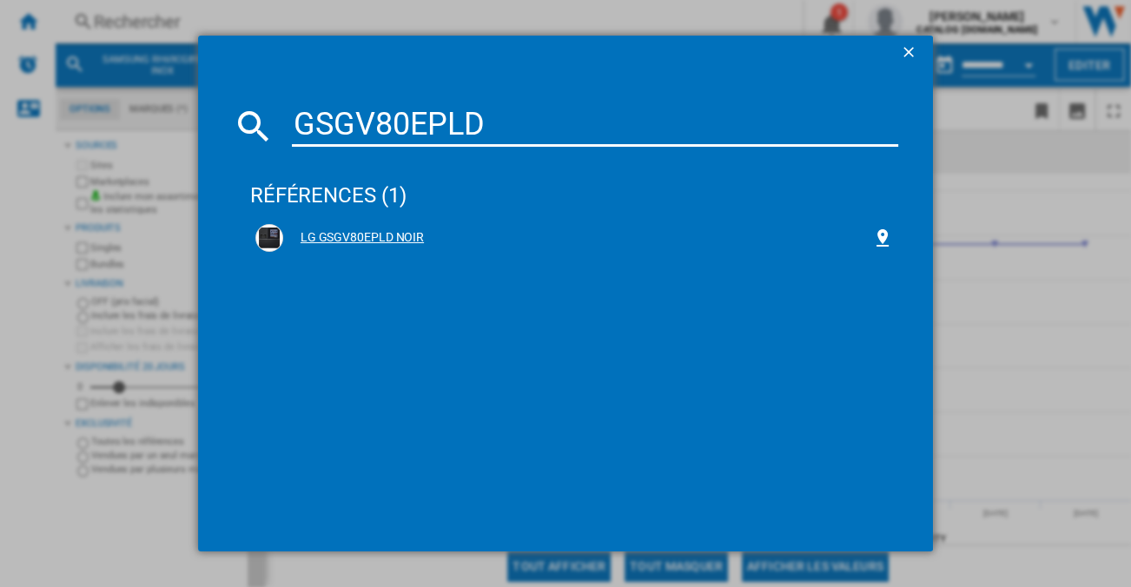
type input "GSGV80EPLD"
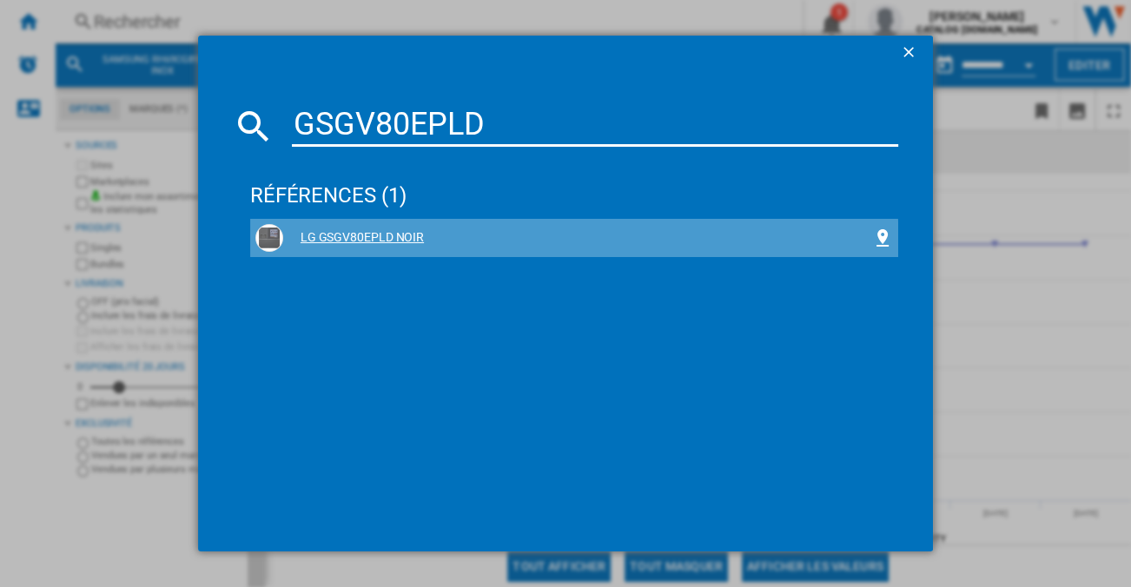
click at [420, 244] on div "LG GSGV80EPLD NOIR" at bounding box center [577, 237] width 589 height 17
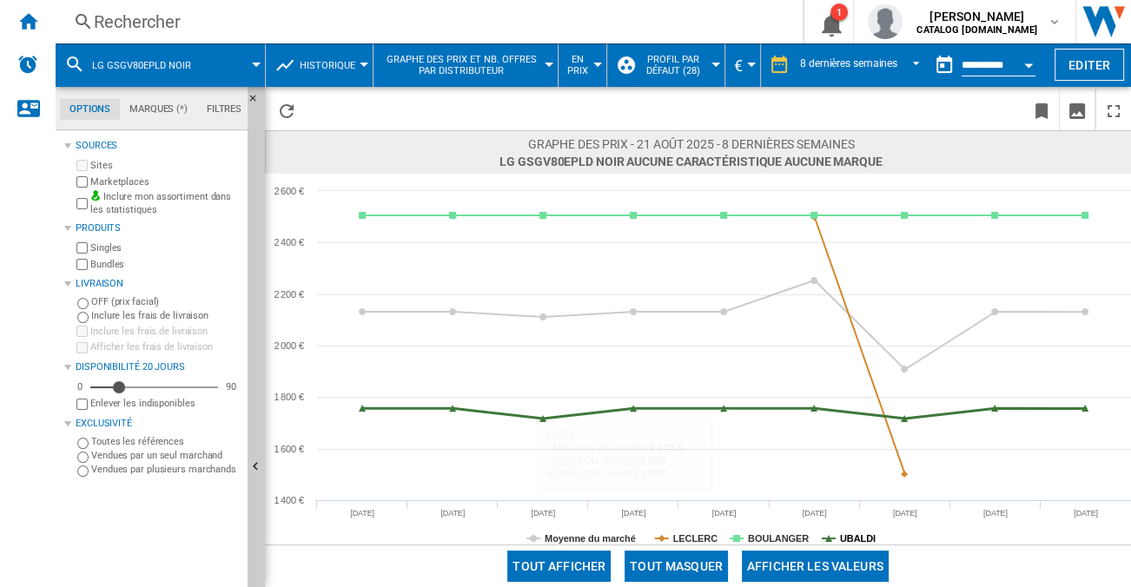
click at [849, 540] on tspan "UBALDI" at bounding box center [858, 538] width 36 height 10
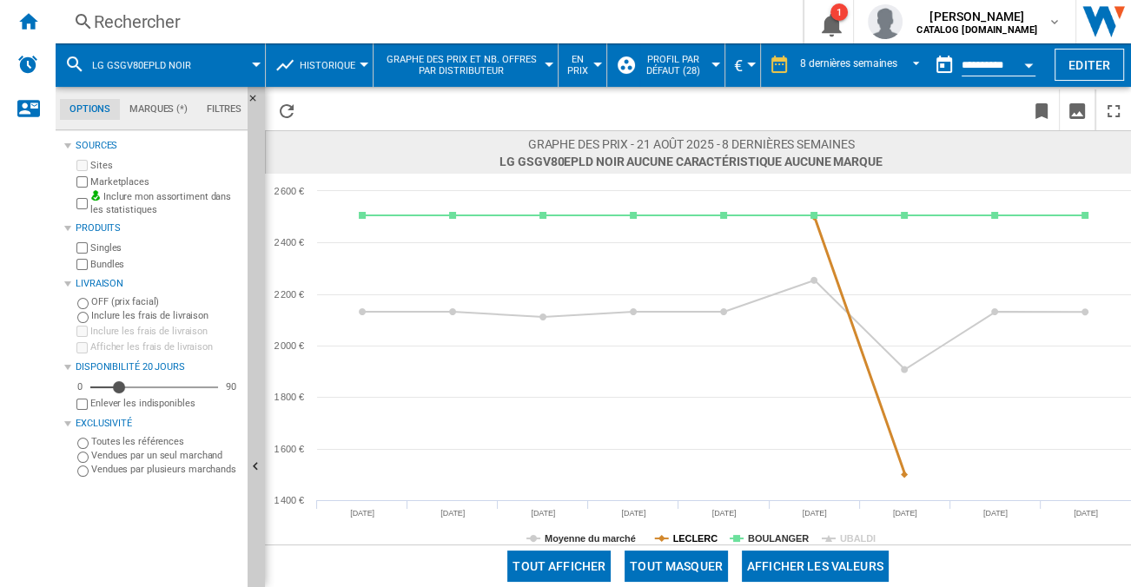
click at [686, 535] on tspan "LECLERC" at bounding box center [695, 538] width 44 height 10
click at [611, 541] on tspan "Moyenne du marché" at bounding box center [590, 538] width 91 height 10
click at [691, 538] on tspan "LECLERC" at bounding box center [695, 538] width 44 height 10
click at [837, 534] on rect at bounding box center [698, 359] width 866 height 371
click at [846, 538] on tspan "UBALDI" at bounding box center [858, 538] width 36 height 10
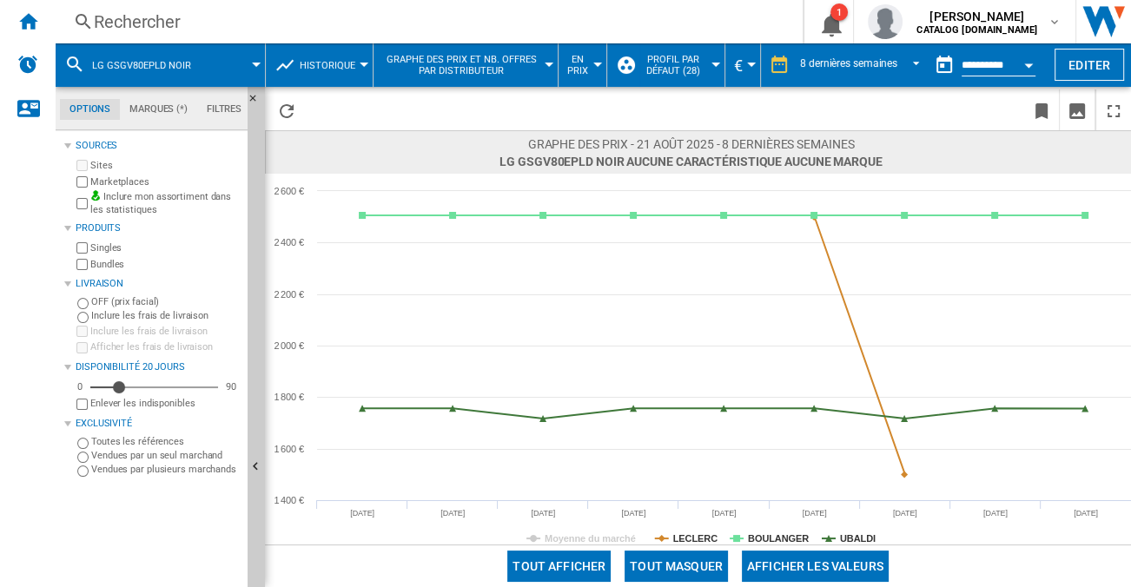
click at [228, 23] on div "Rechercher" at bounding box center [426, 22] width 664 height 24
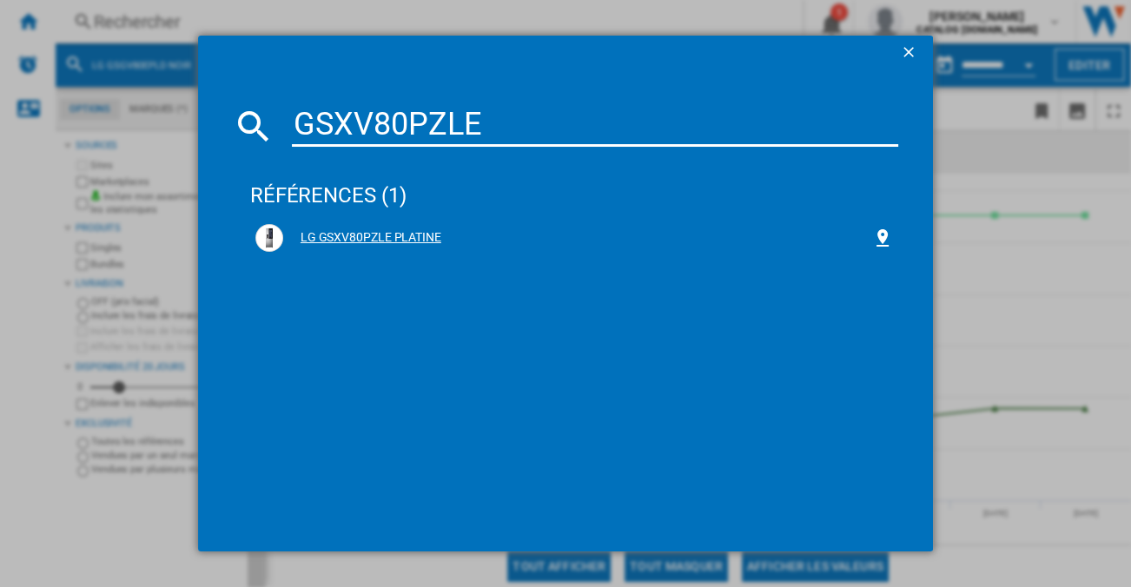
type input "GSXV80PZLE"
click at [390, 231] on div "LG GSXV80PZLE PLATINE" at bounding box center [577, 237] width 589 height 17
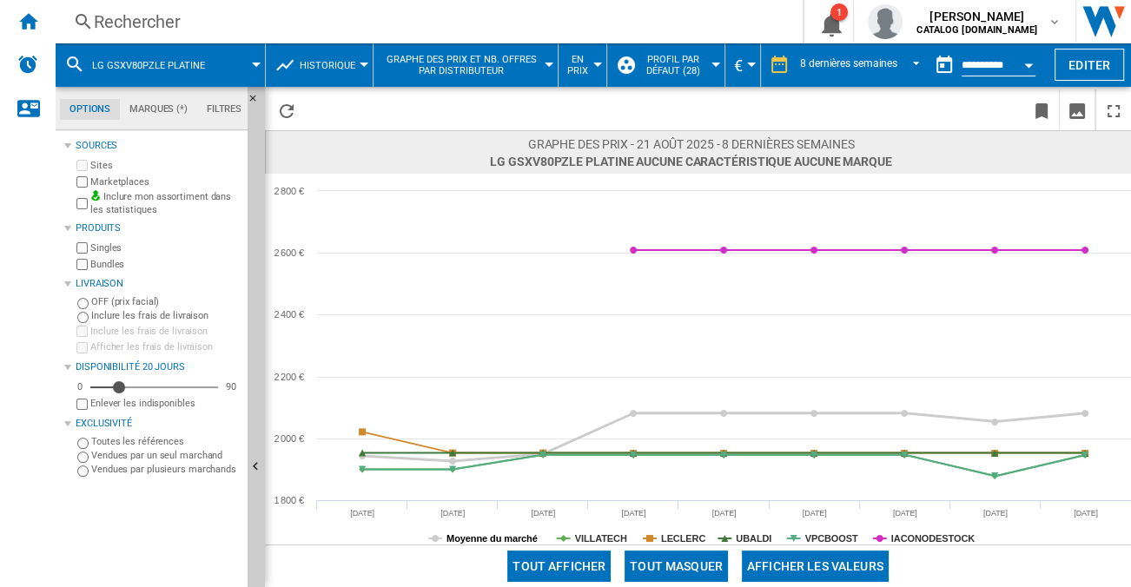
click at [502, 533] on tspan "Moyenne du marché" at bounding box center [492, 538] width 91 height 10
click at [177, 19] on div "Rechercher" at bounding box center [426, 22] width 664 height 24
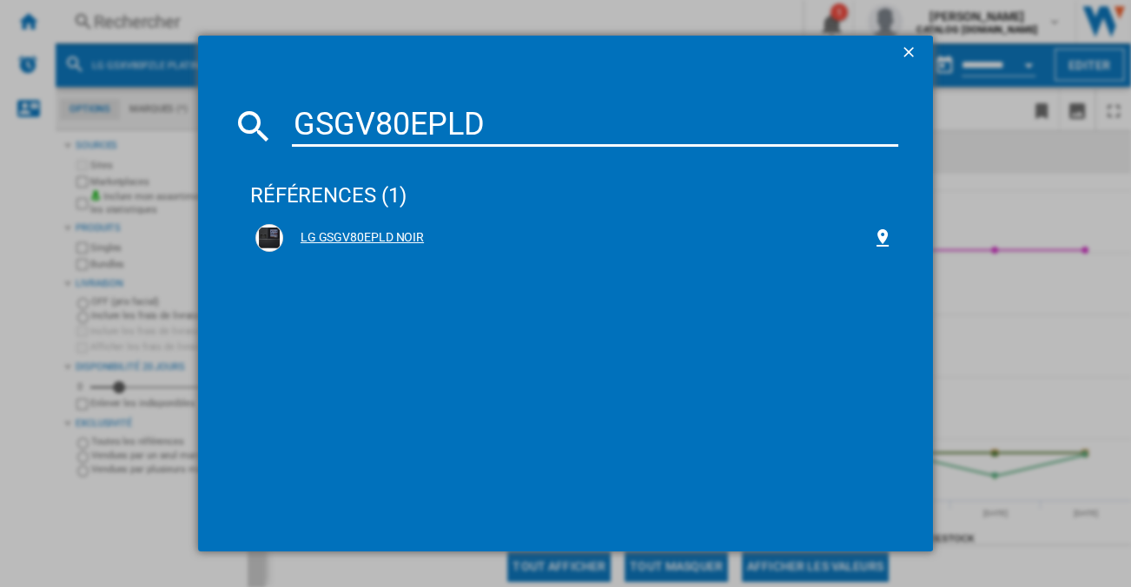
type input "GSGV80EPLD"
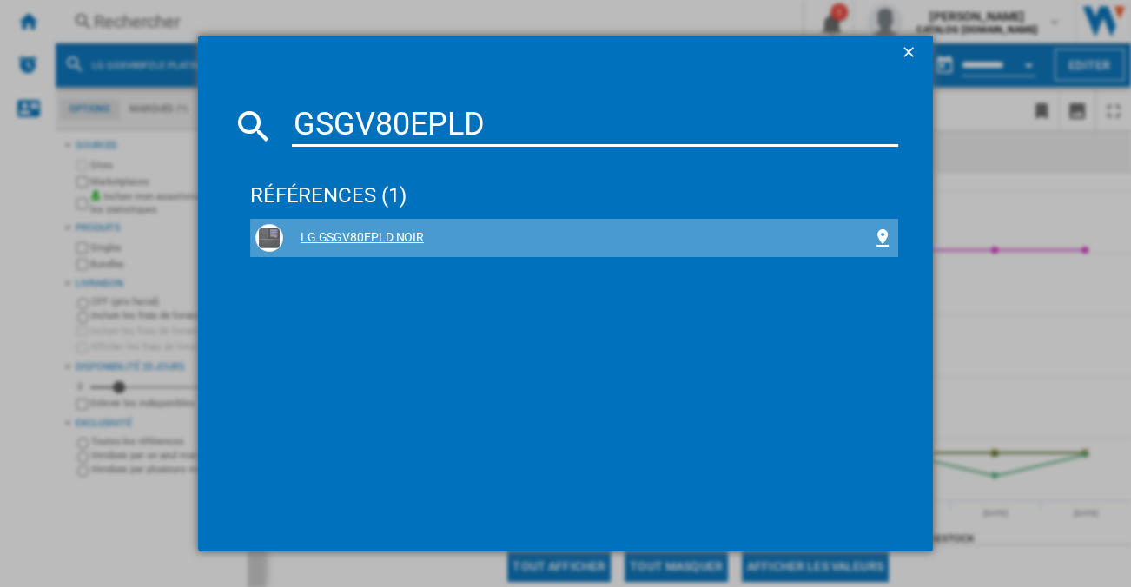
click at [403, 255] on div "LG GSGV80EPLD NOIR" at bounding box center [574, 238] width 648 height 38
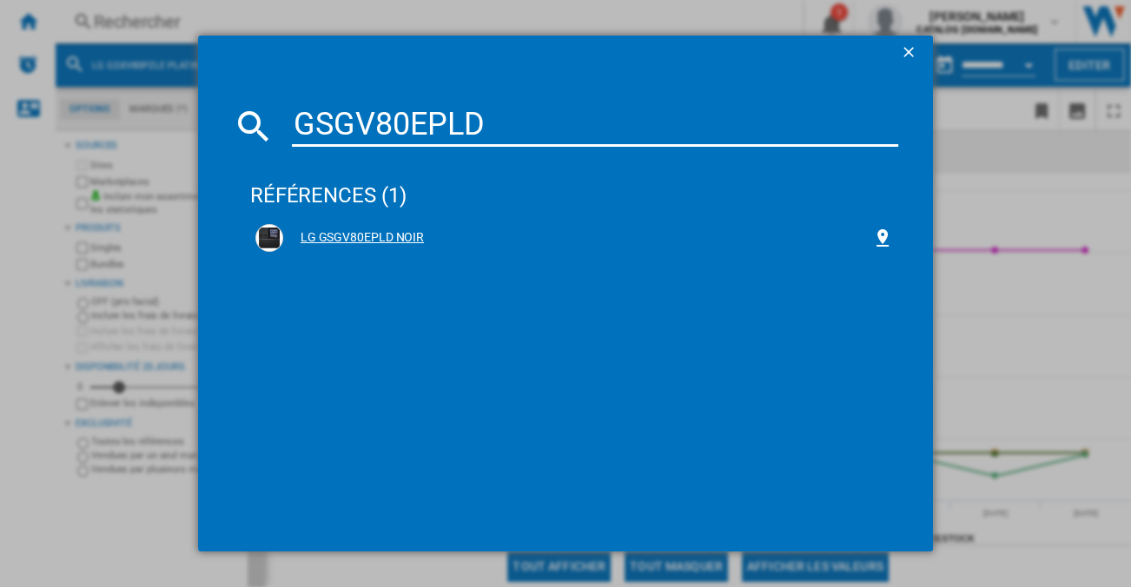
click at [403, 239] on div "LG GSGV80EPLD NOIR" at bounding box center [577, 237] width 589 height 17
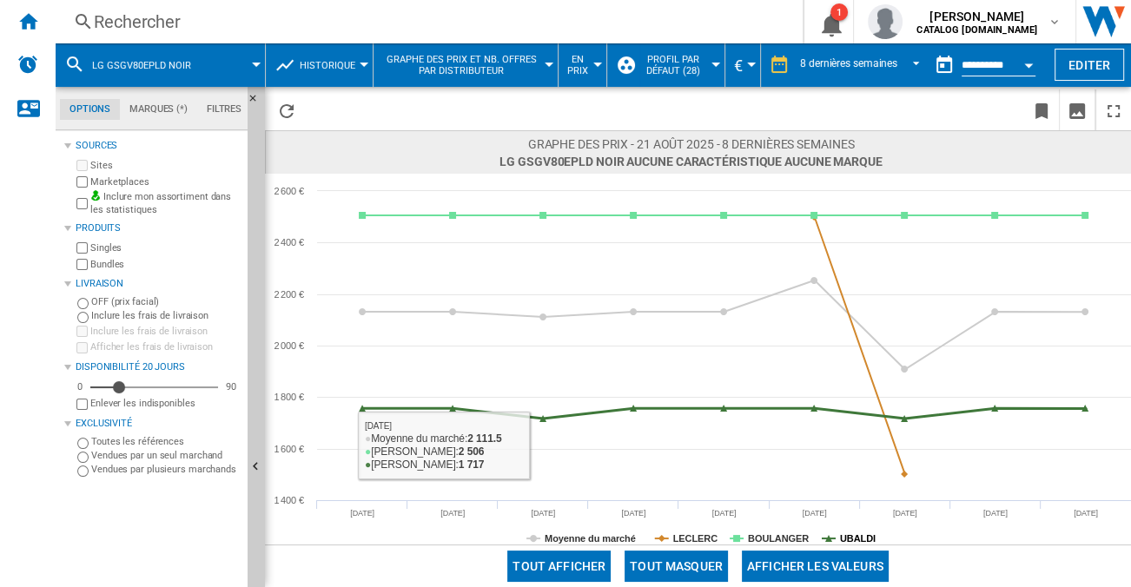
click at [850, 539] on tspan "UBALDI" at bounding box center [858, 538] width 36 height 10
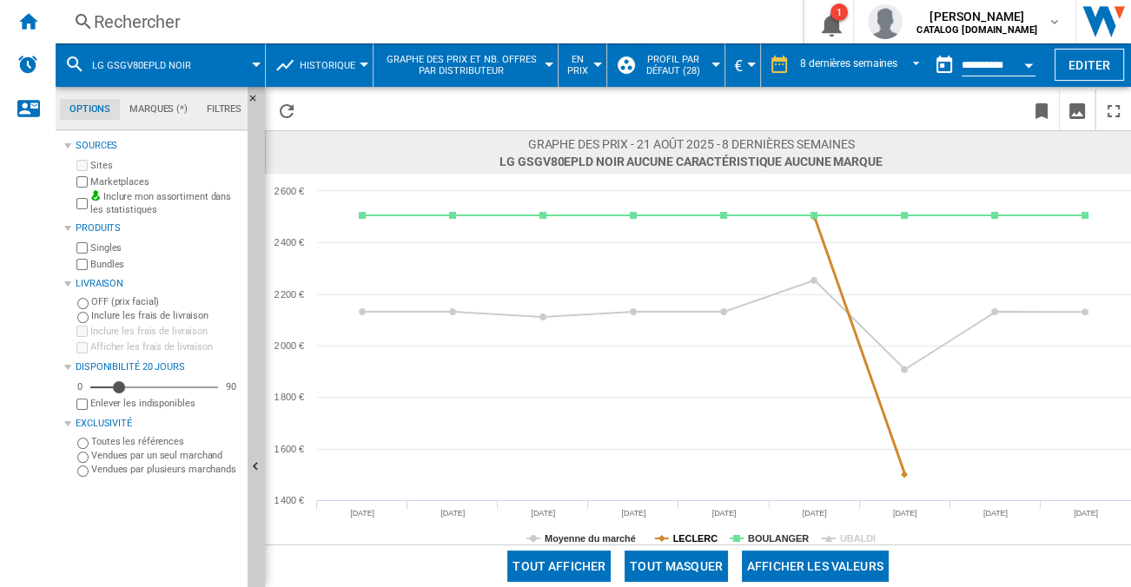
click at [679, 544] on tspan "LECLERC" at bounding box center [695, 538] width 44 height 10
click at [590, 537] on tspan "Moyenne du marché" at bounding box center [590, 538] width 91 height 10
